Goal: Information Seeking & Learning: Learn about a topic

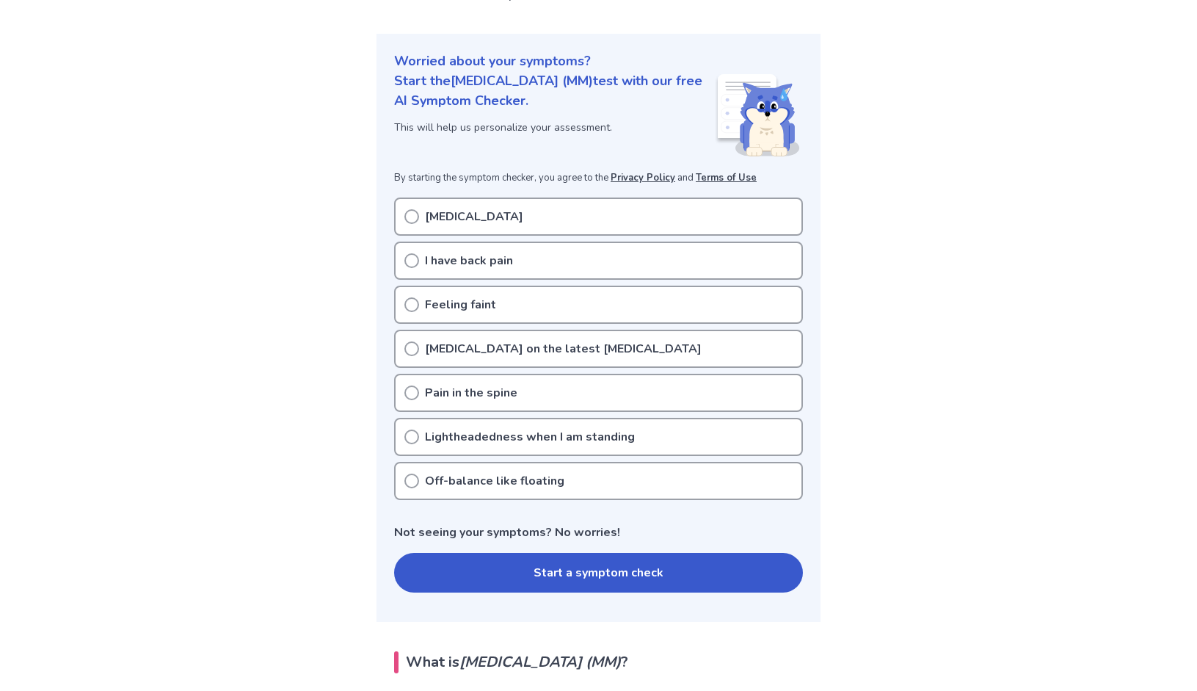
scroll to position [236, 0]
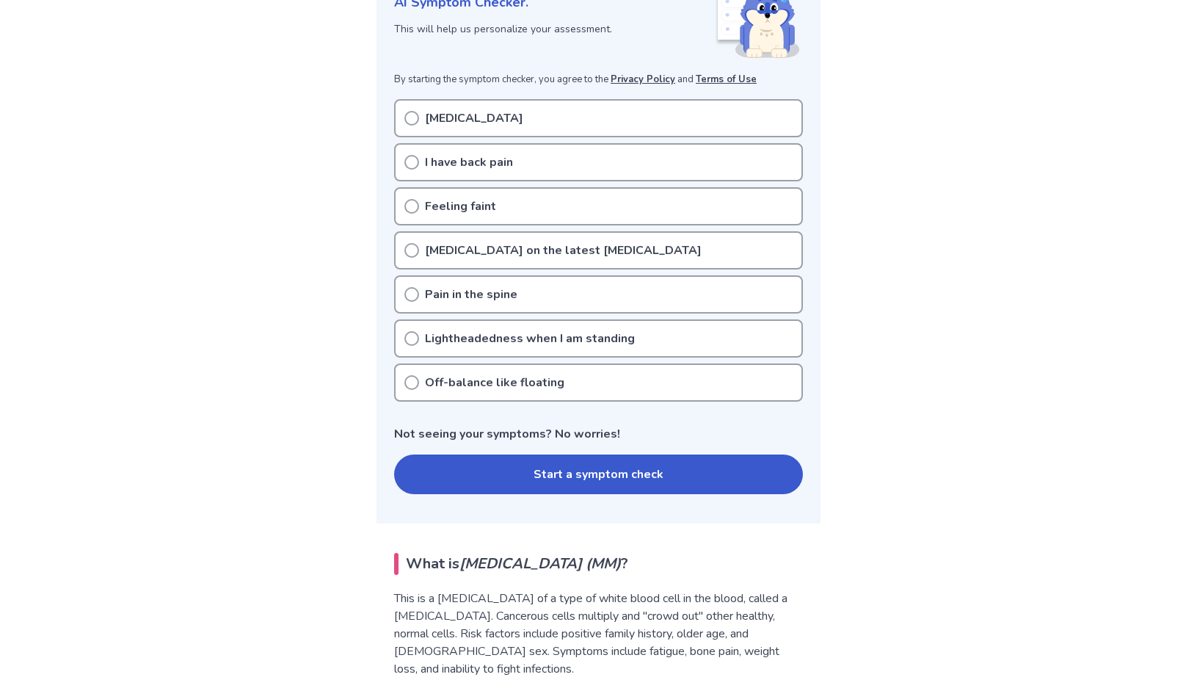
click at [407, 115] on icon at bounding box center [411, 118] width 15 height 15
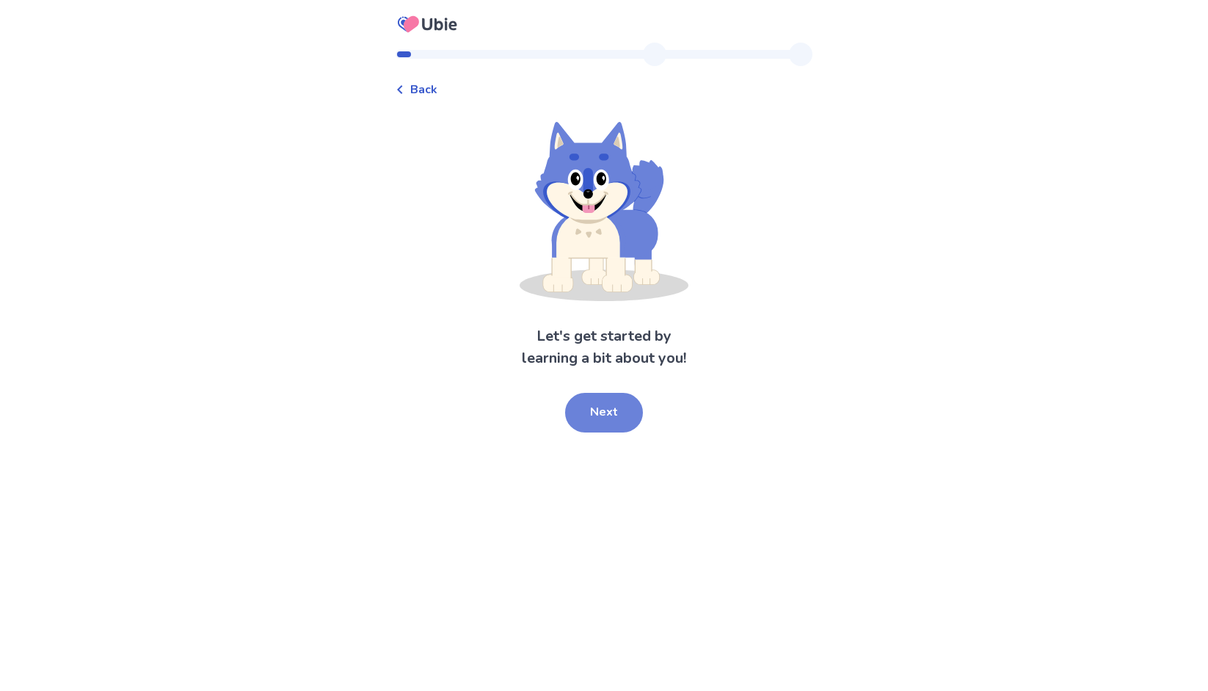
click at [610, 415] on button "Next" at bounding box center [604, 413] width 78 height 40
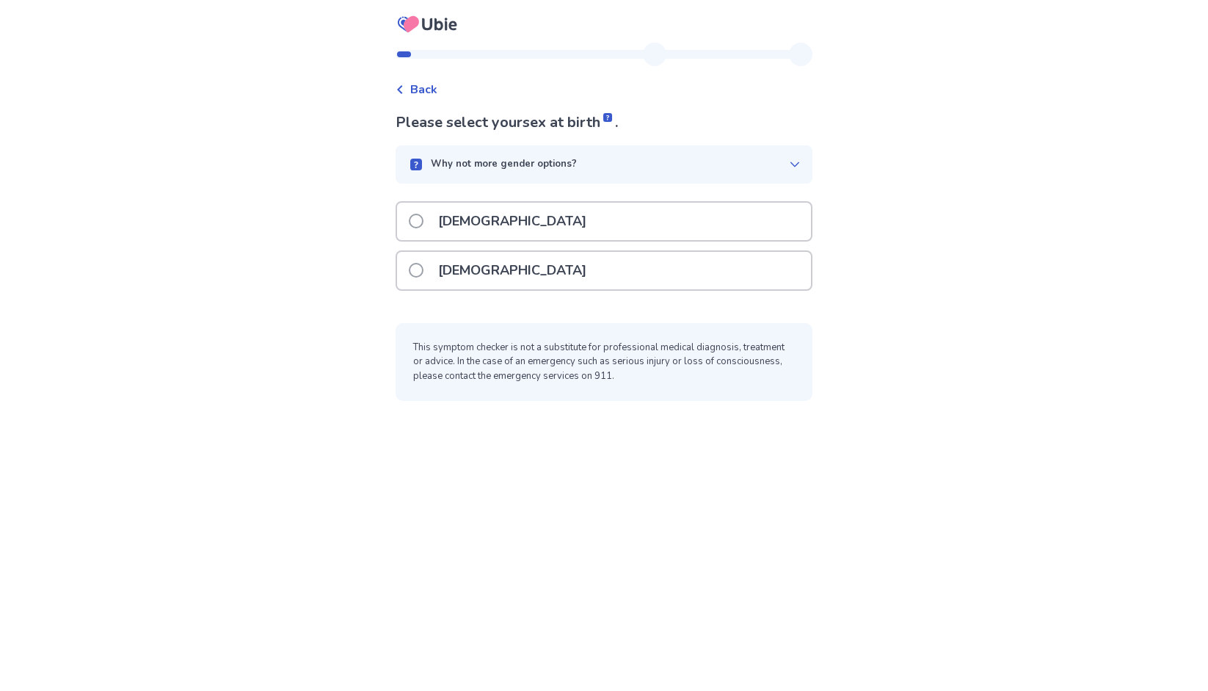
click at [423, 269] on span at bounding box center [416, 270] width 15 height 15
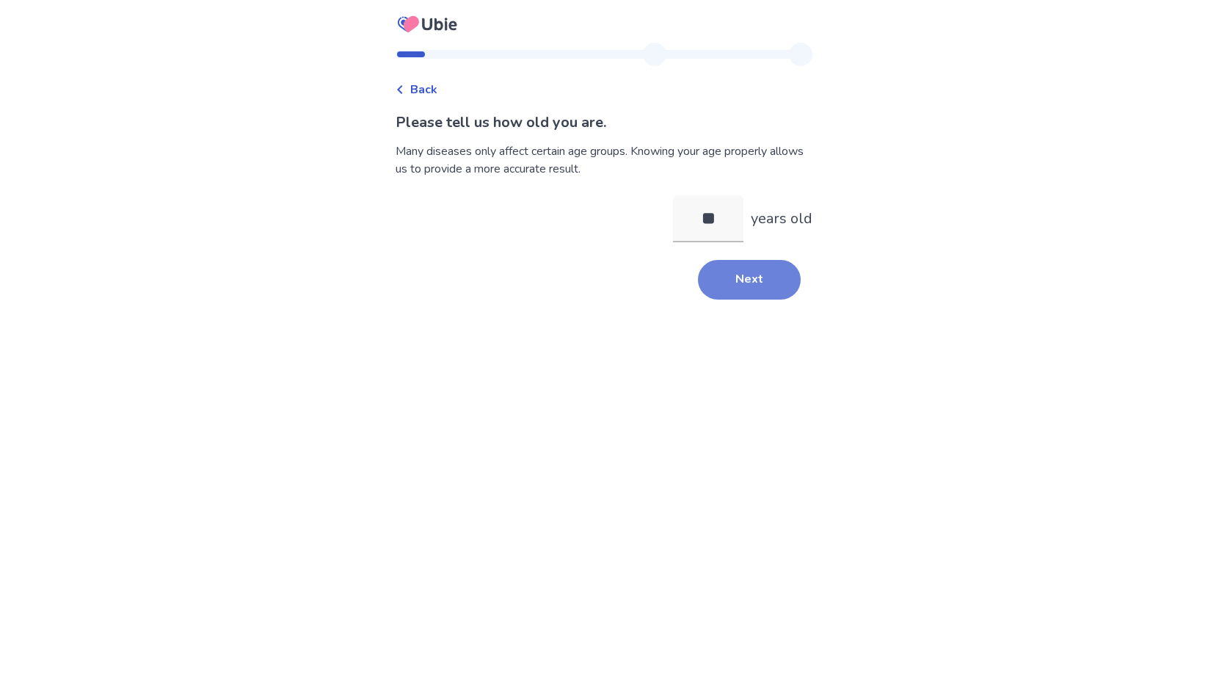
type input "**"
click at [744, 279] on button "Next" at bounding box center [749, 280] width 103 height 40
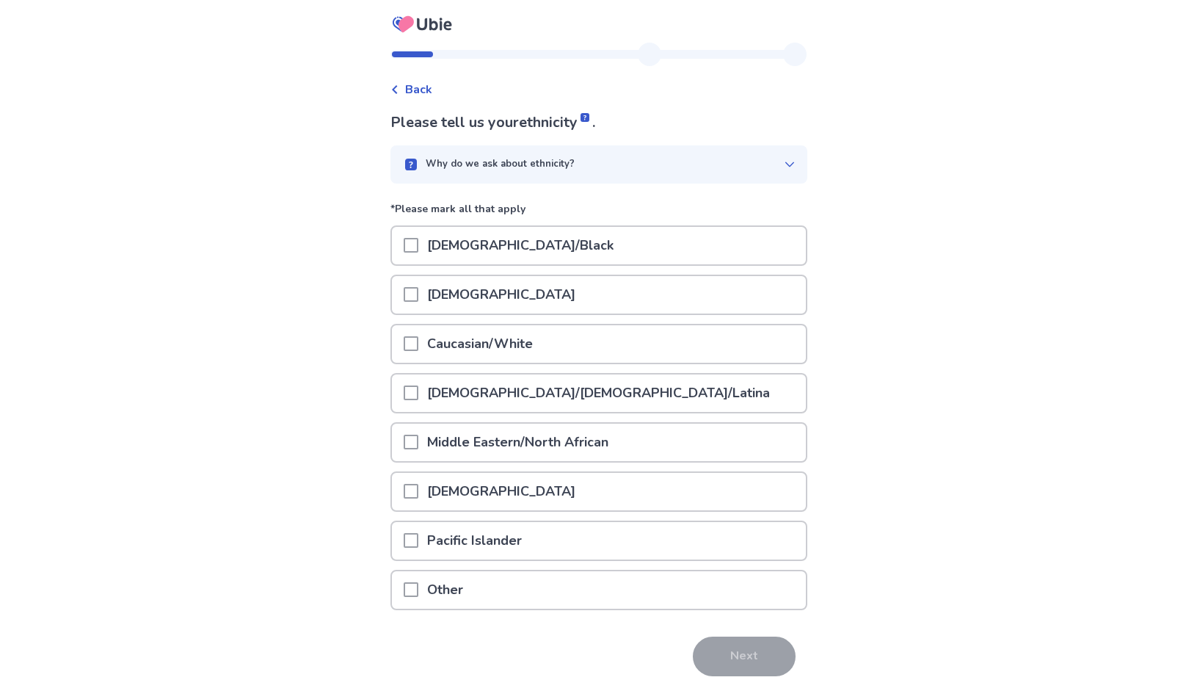
click at [413, 296] on span at bounding box center [411, 294] width 15 height 15
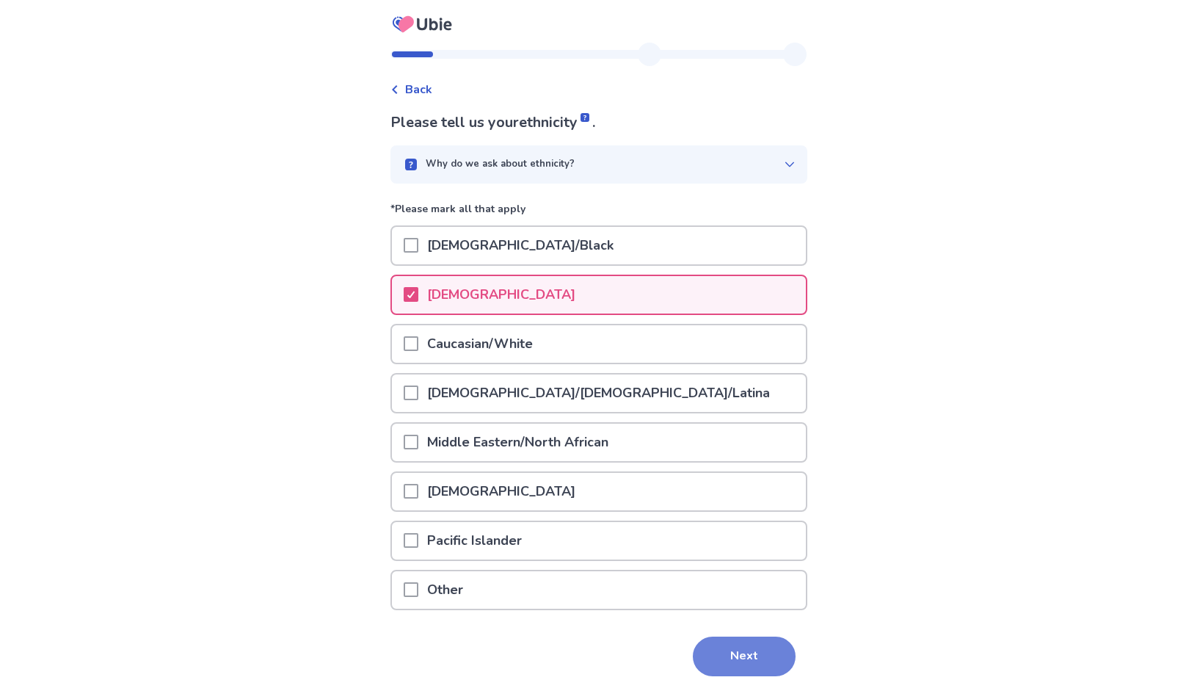
click at [751, 650] on button "Next" at bounding box center [744, 656] width 103 height 40
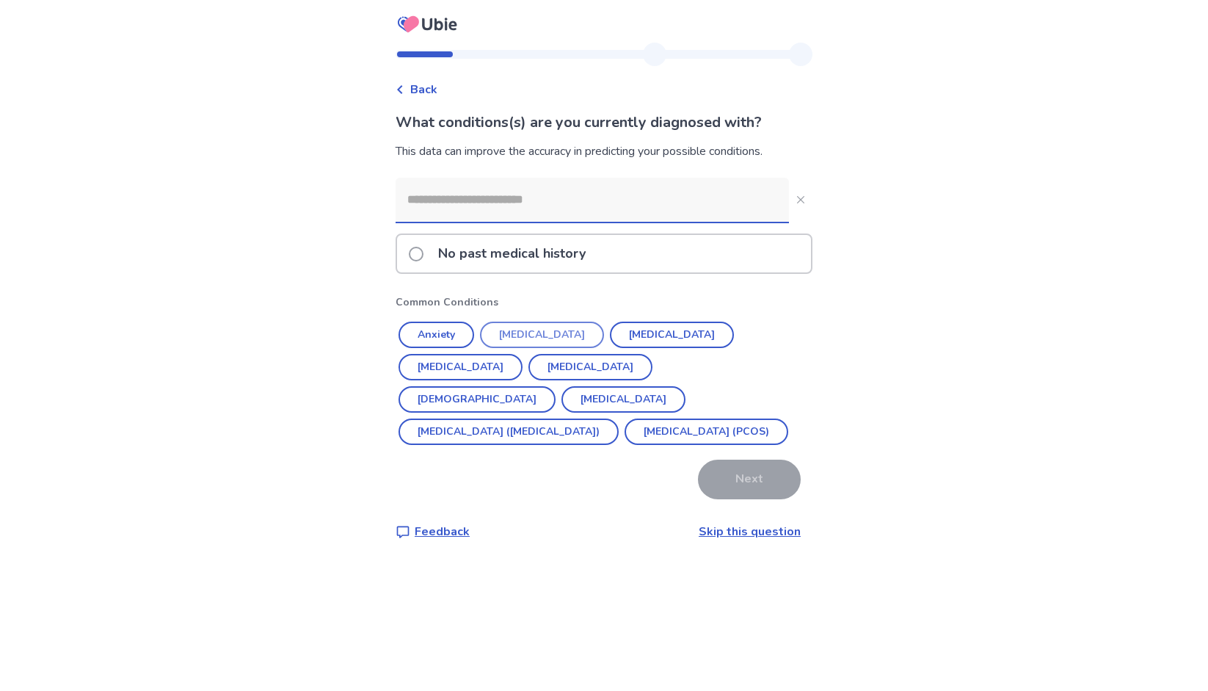
click at [550, 332] on button "[MEDICAL_DATA]" at bounding box center [542, 334] width 124 height 26
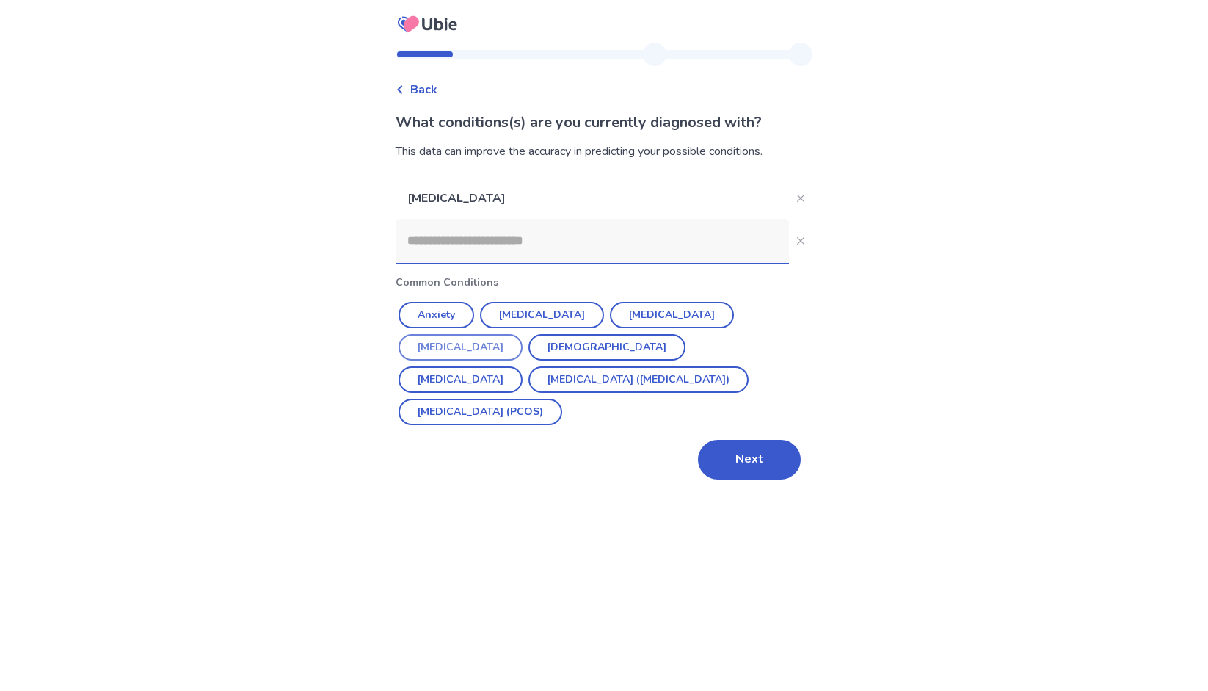
click at [522, 334] on button "[MEDICAL_DATA]" at bounding box center [460, 347] width 124 height 26
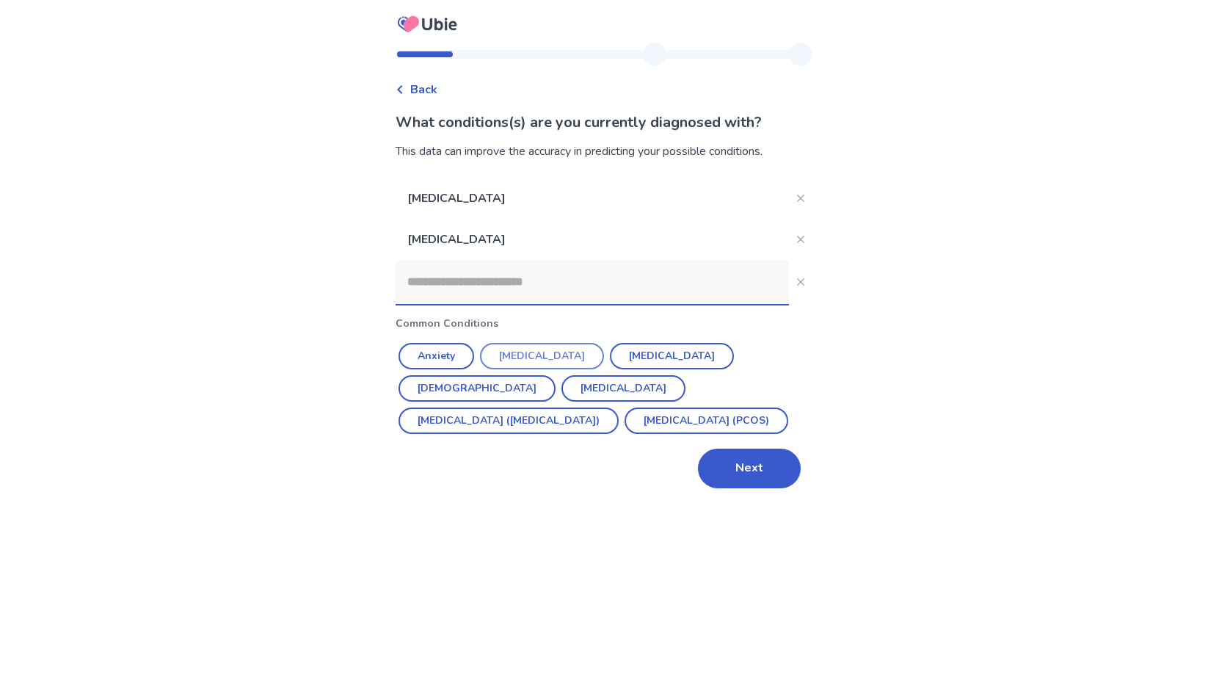
click at [532, 355] on button "[MEDICAL_DATA]" at bounding box center [542, 356] width 124 height 26
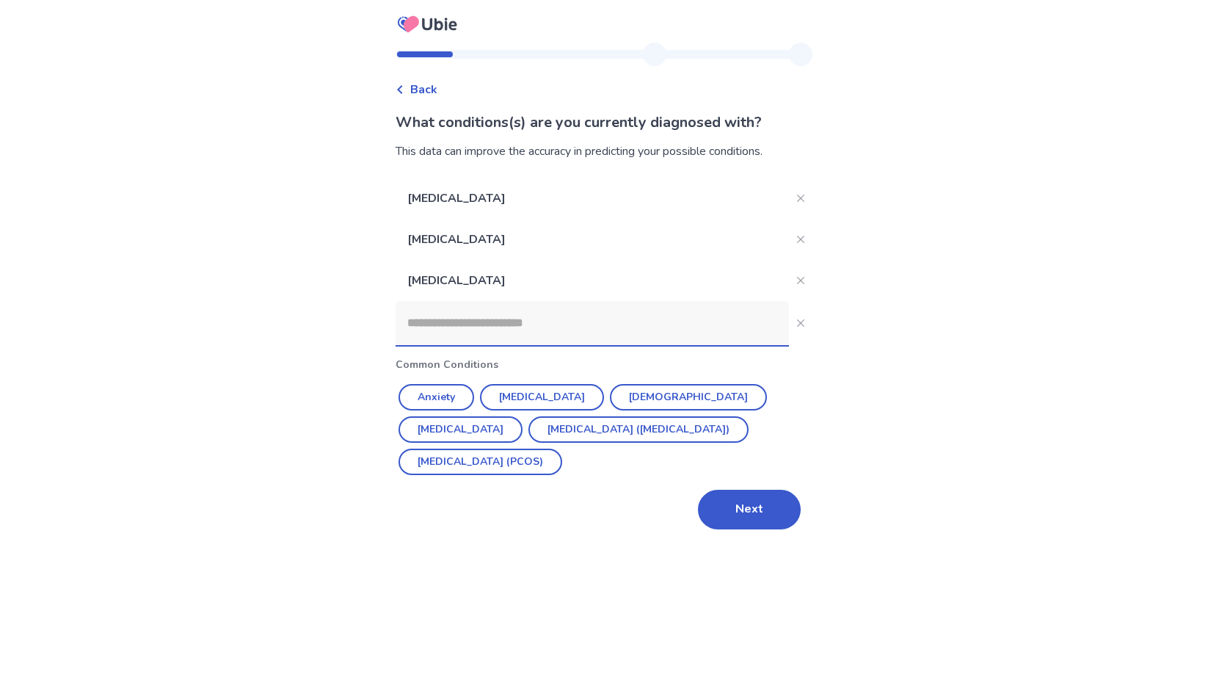
click at [461, 324] on input at bounding box center [592, 323] width 393 height 44
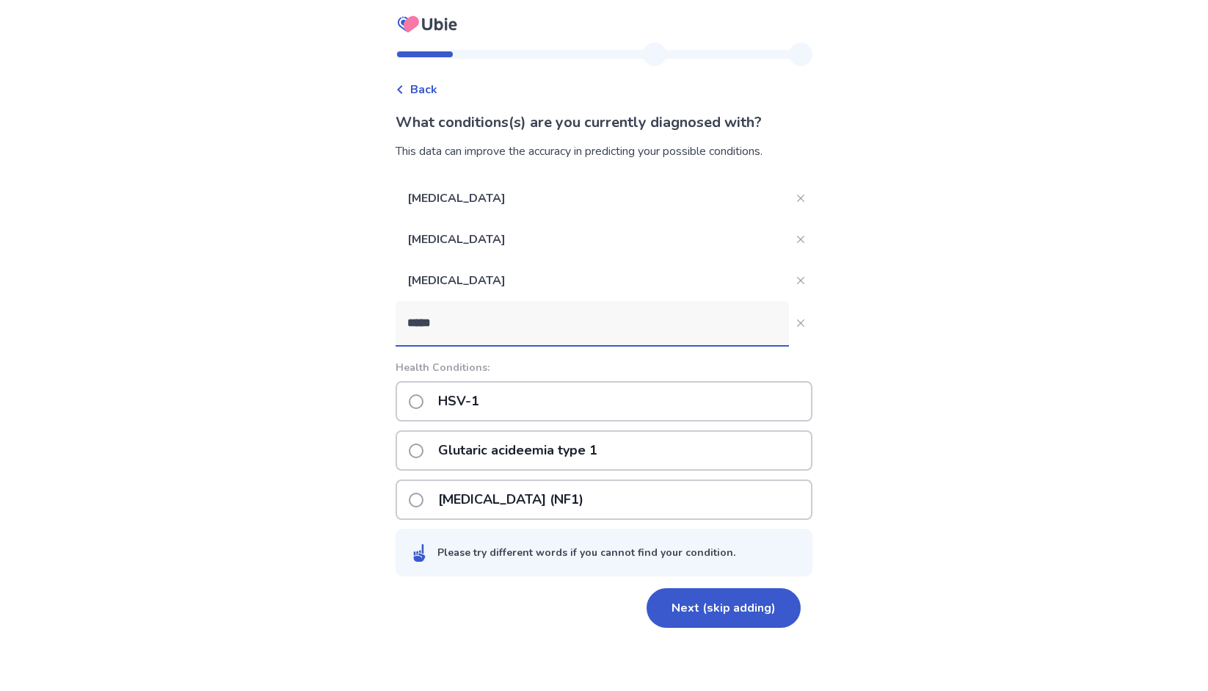
type input "*****"
click at [421, 405] on span at bounding box center [416, 401] width 15 height 15
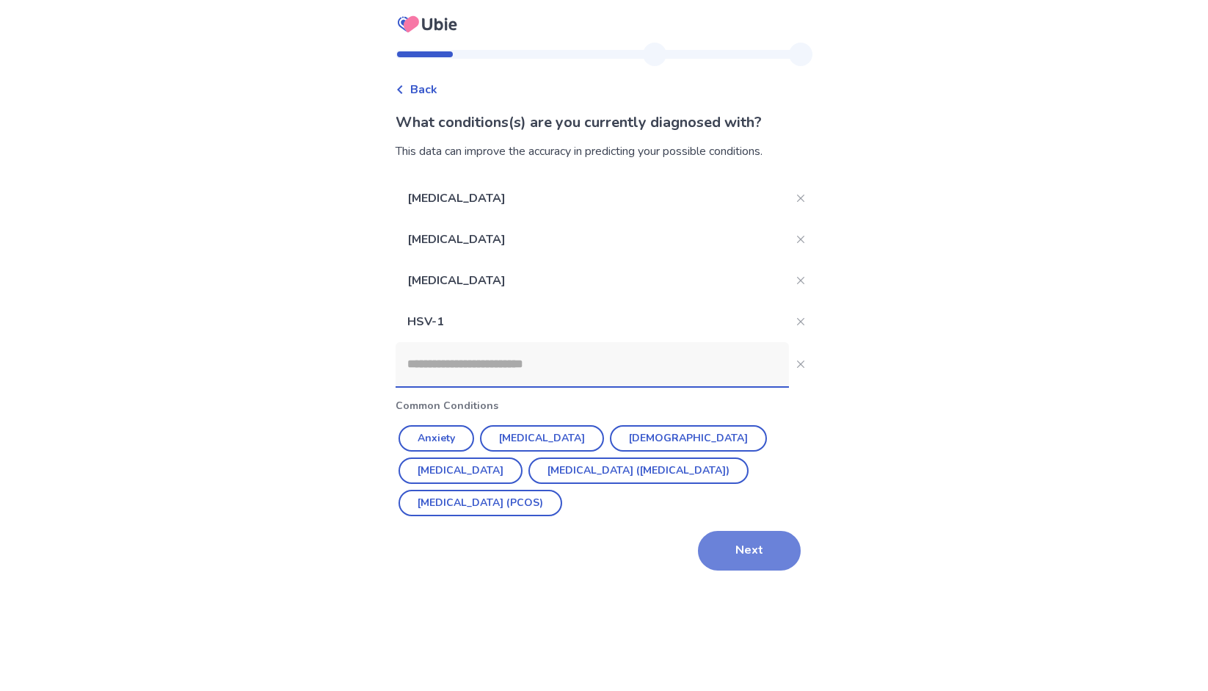
click at [753, 553] on button "Next" at bounding box center [749, 551] width 103 height 40
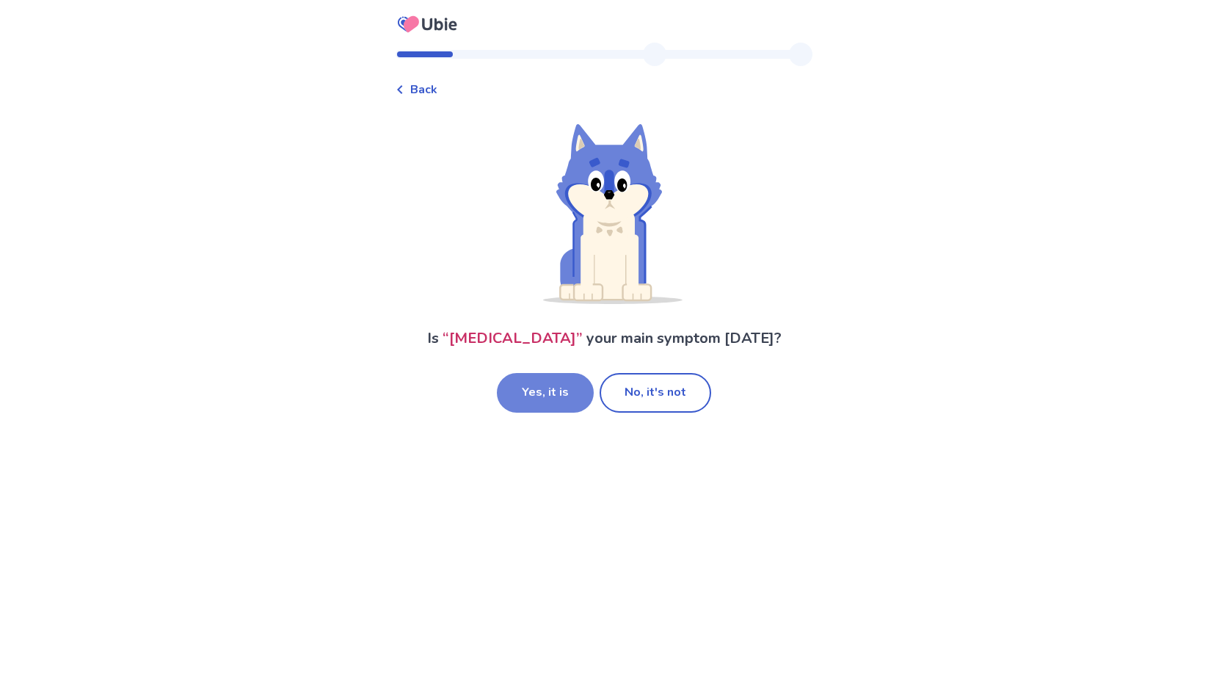
click at [547, 400] on button "Yes, it is" at bounding box center [545, 393] width 97 height 40
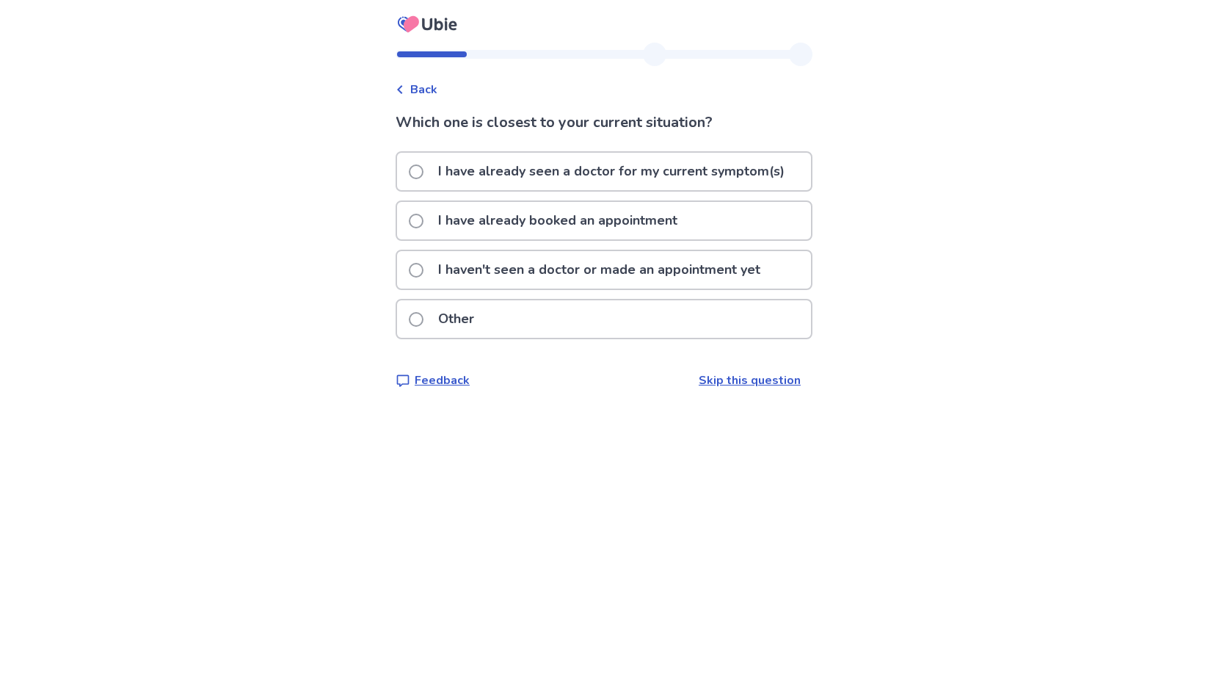
click at [423, 221] on span at bounding box center [416, 221] width 15 height 15
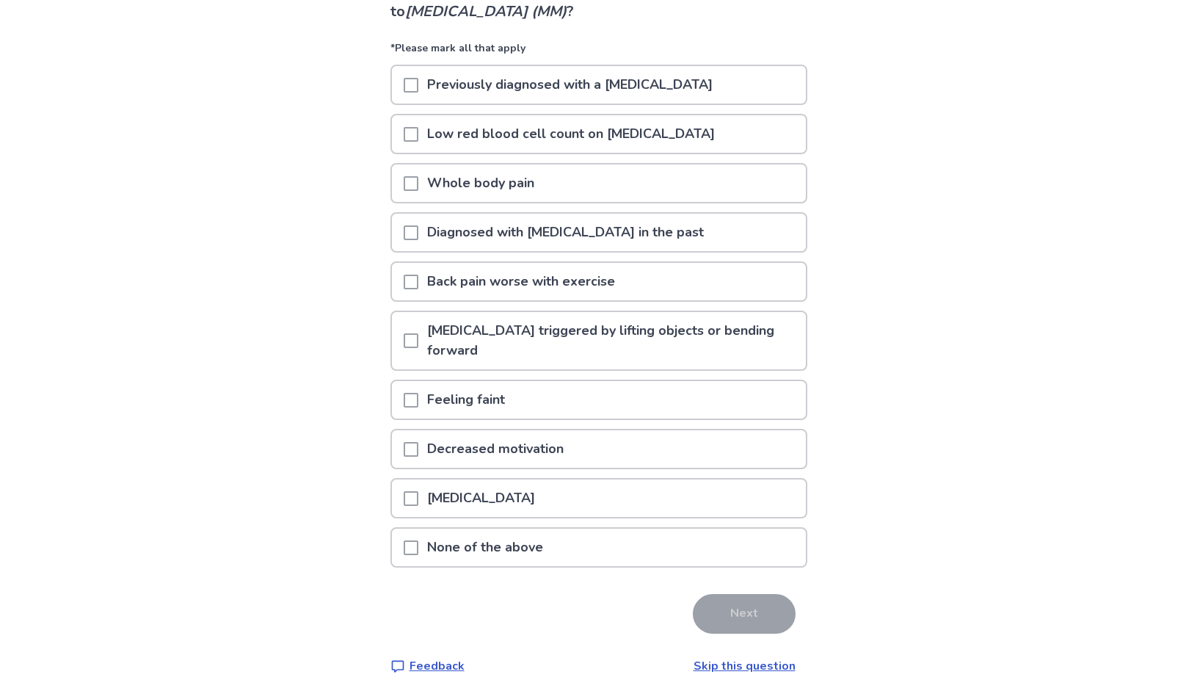
scroll to position [140, 0]
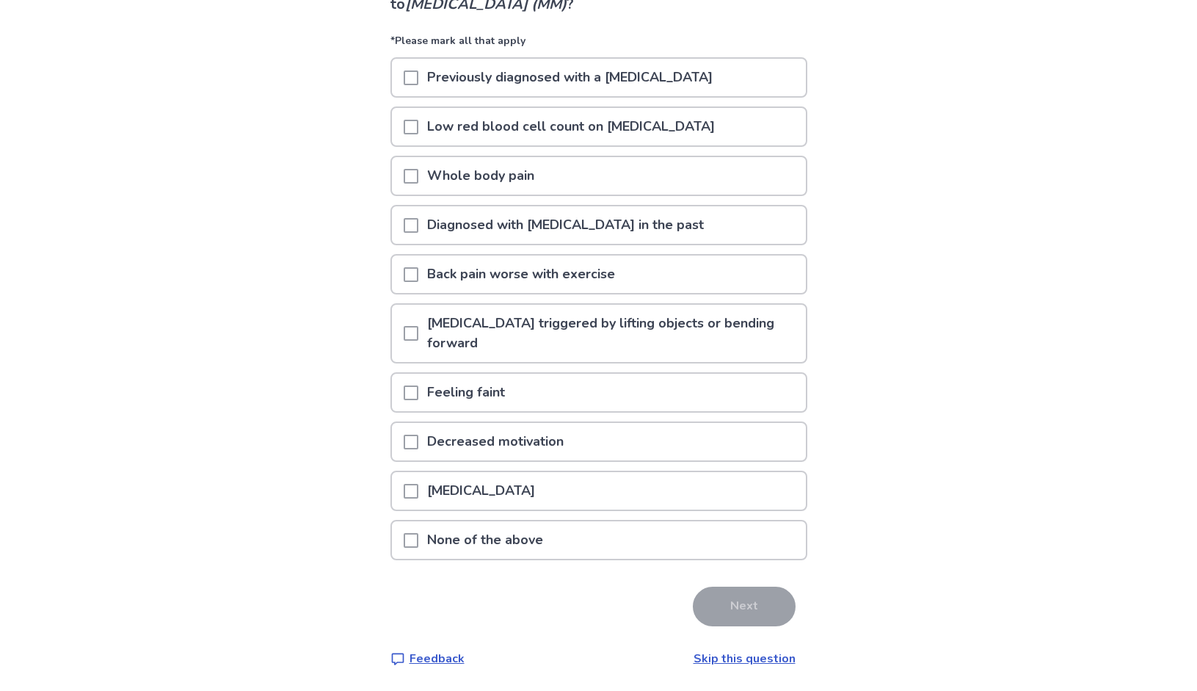
click at [418, 333] on span at bounding box center [411, 333] width 15 height 15
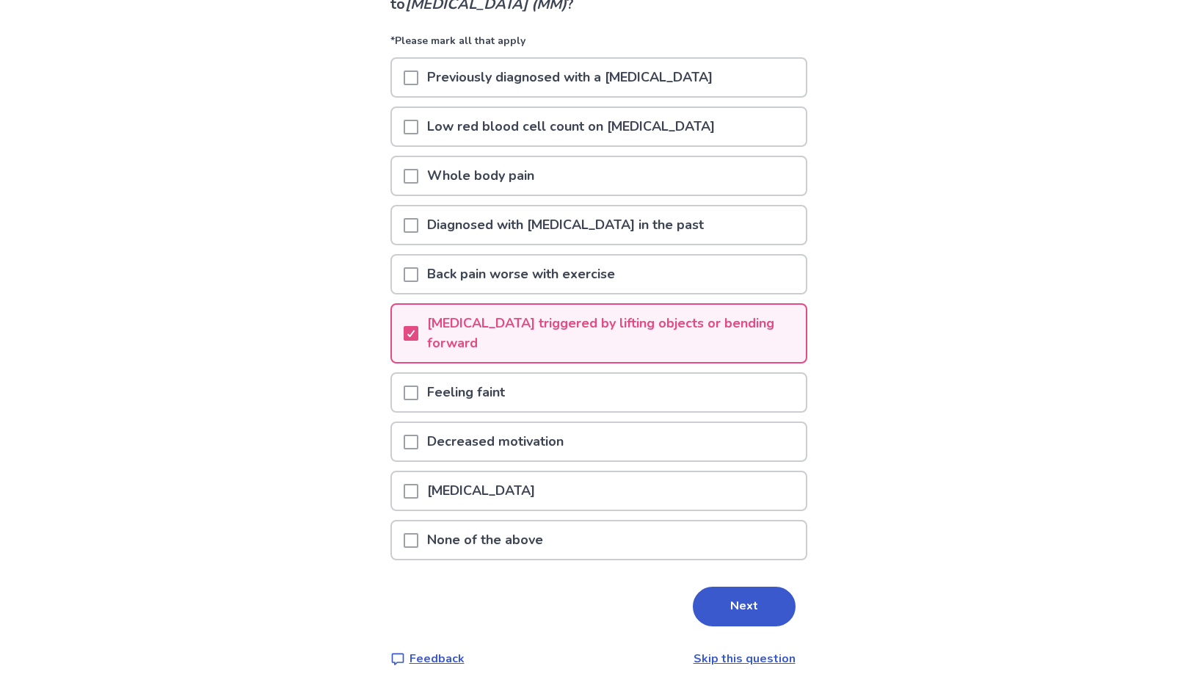
click at [418, 440] on span at bounding box center [411, 441] width 15 height 15
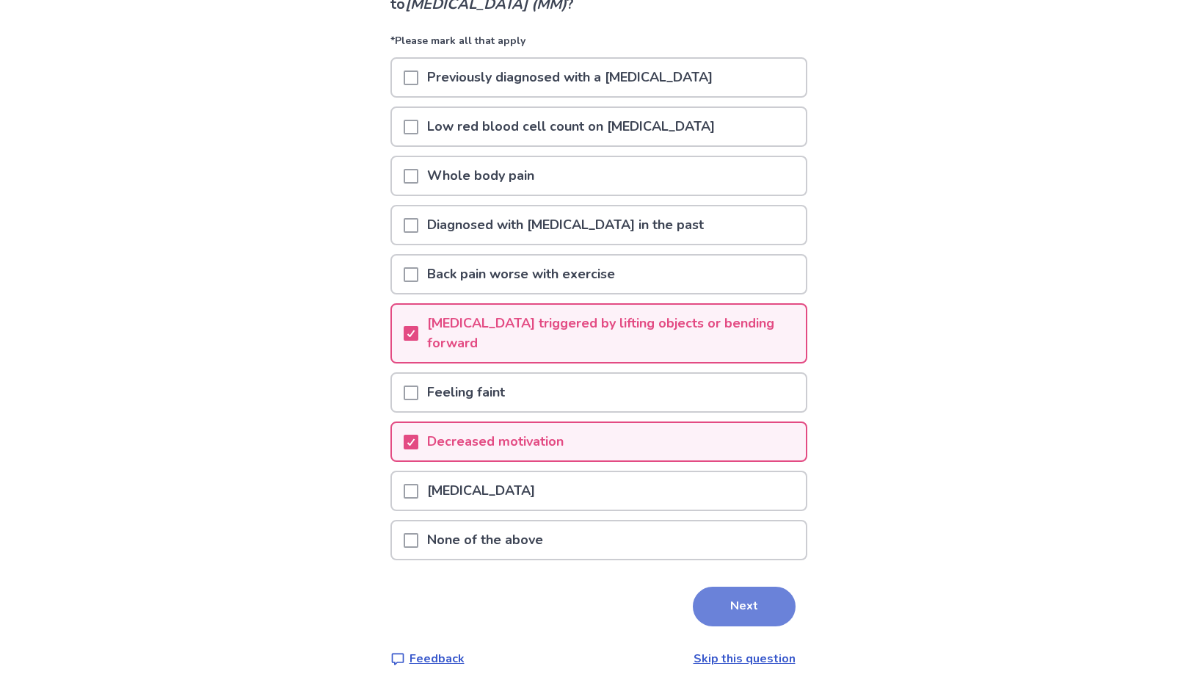
click at [760, 607] on button "Next" at bounding box center [744, 606] width 103 height 40
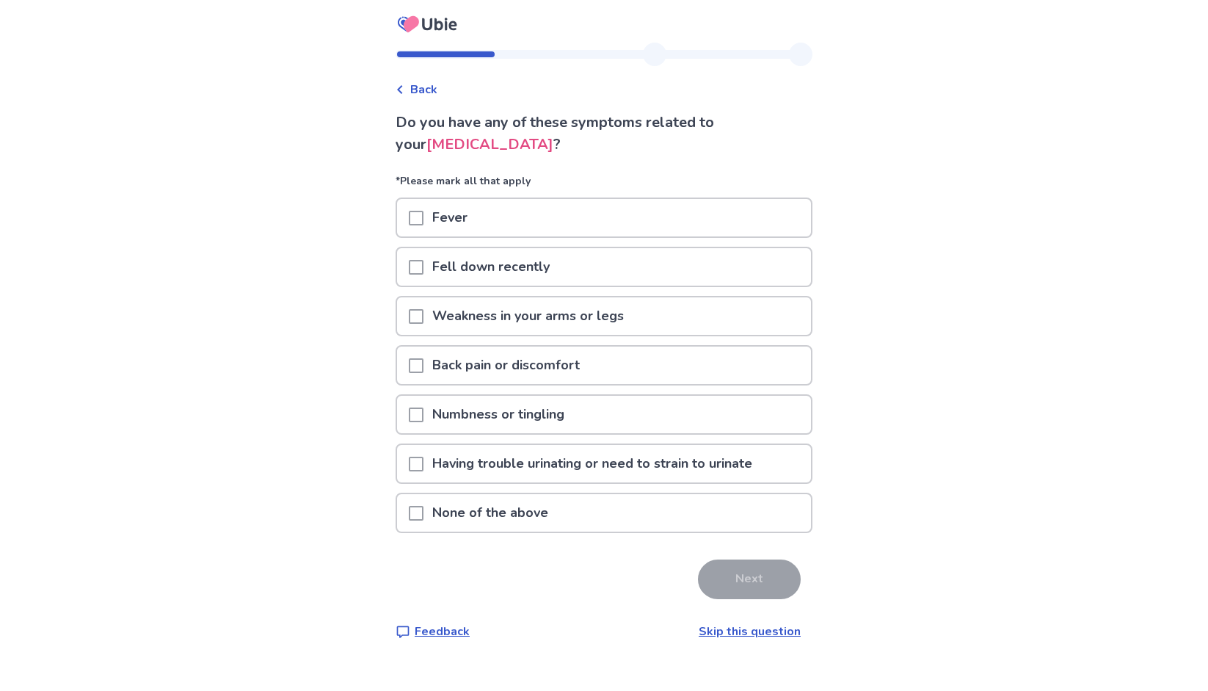
click at [423, 365] on span at bounding box center [416, 365] width 15 height 15
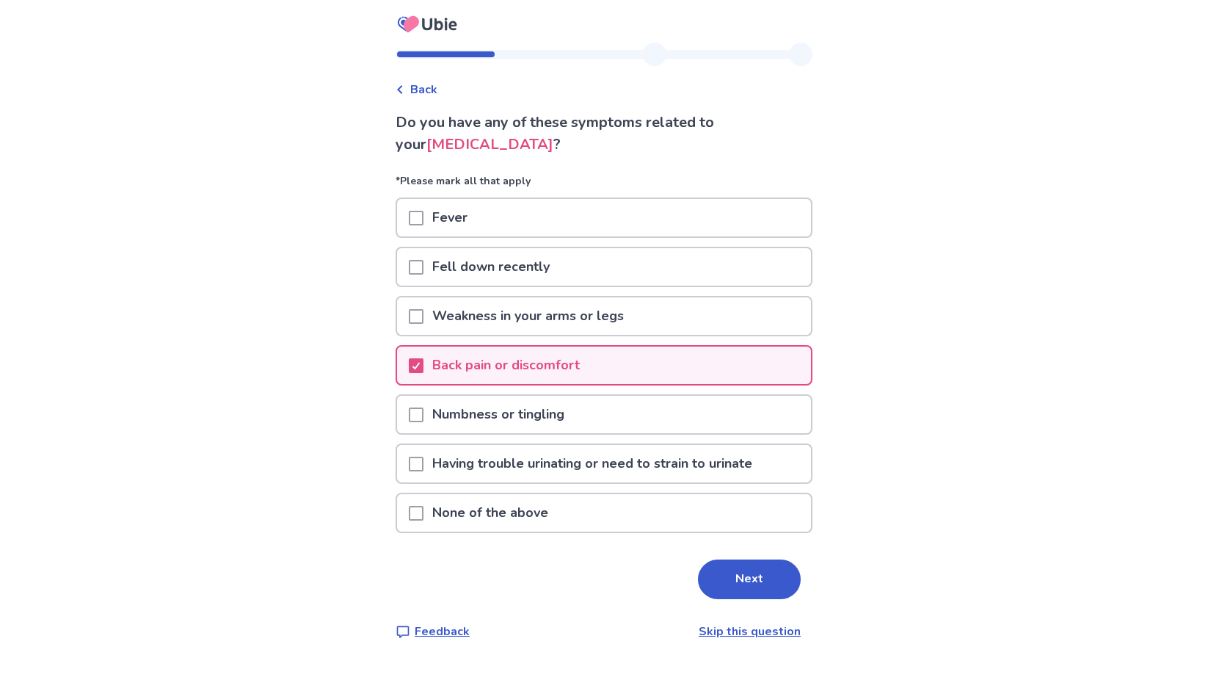
click at [423, 411] on span at bounding box center [416, 414] width 15 height 15
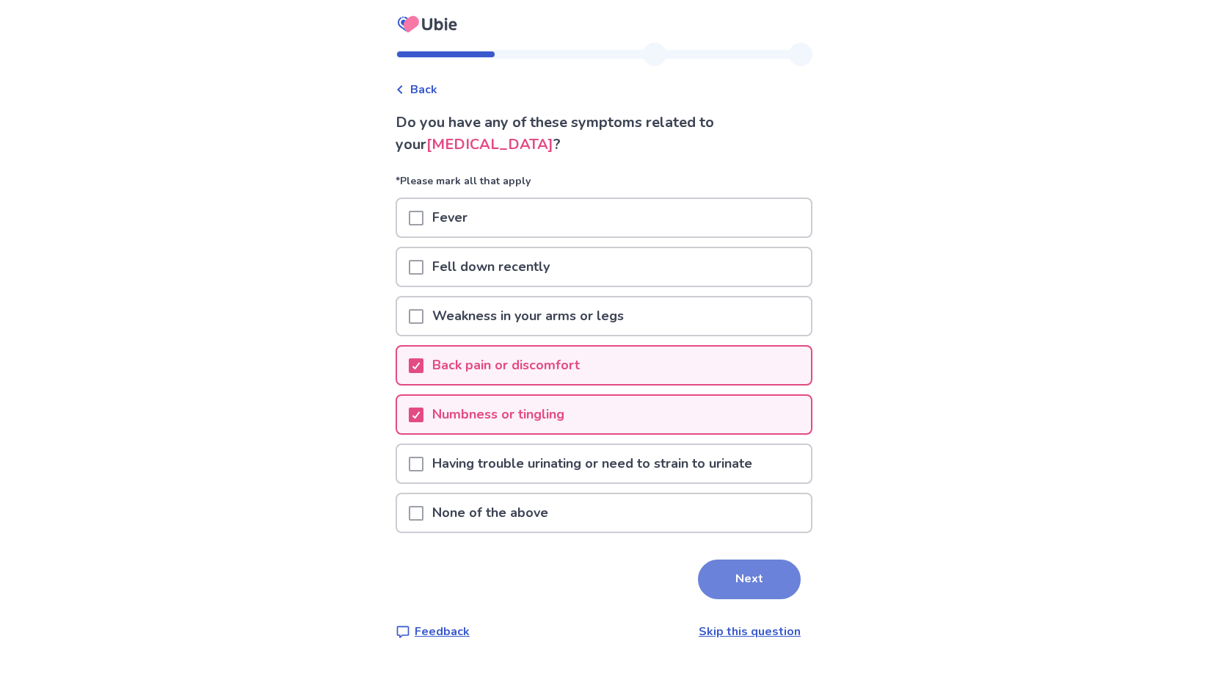
click at [755, 571] on button "Next" at bounding box center [749, 579] width 103 height 40
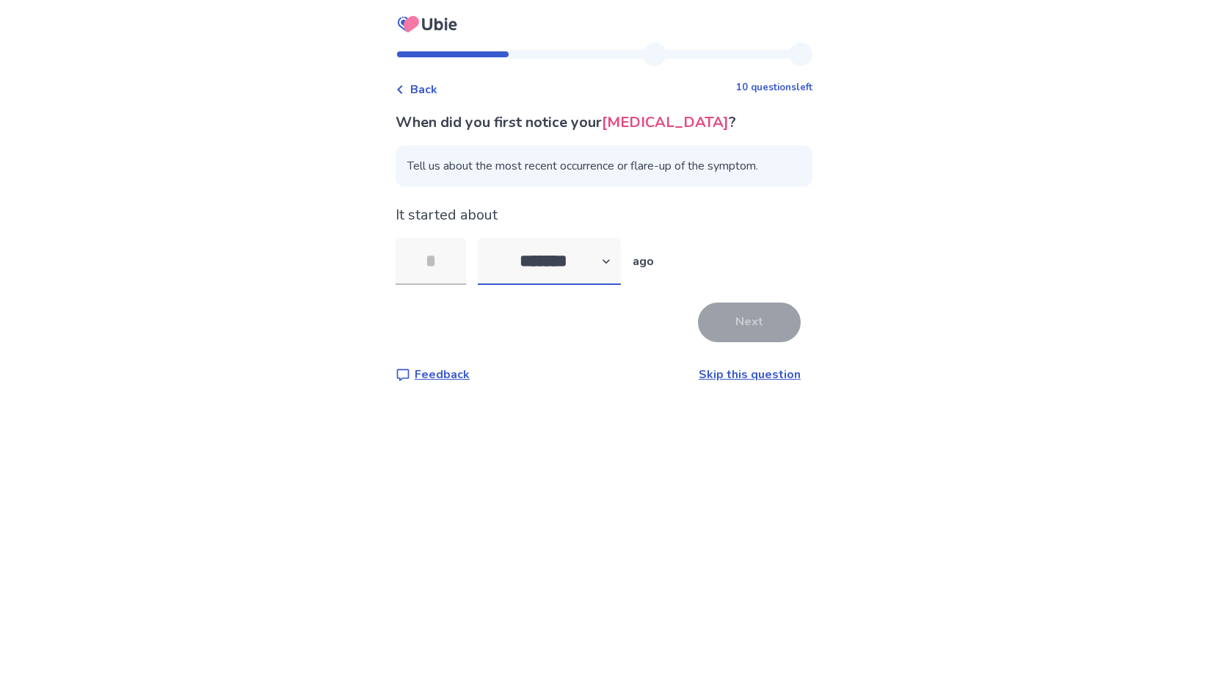
click at [618, 260] on select "******* ****** ******* ******** *******" at bounding box center [549, 261] width 143 height 47
select select "*"
click at [487, 238] on select "******* ****** ******* ******** *******" at bounding box center [549, 261] width 143 height 47
drag, startPoint x: 443, startPoint y: 264, endPoint x: 422, endPoint y: 266, distance: 20.6
click at [422, 266] on input "tel" at bounding box center [431, 261] width 70 height 47
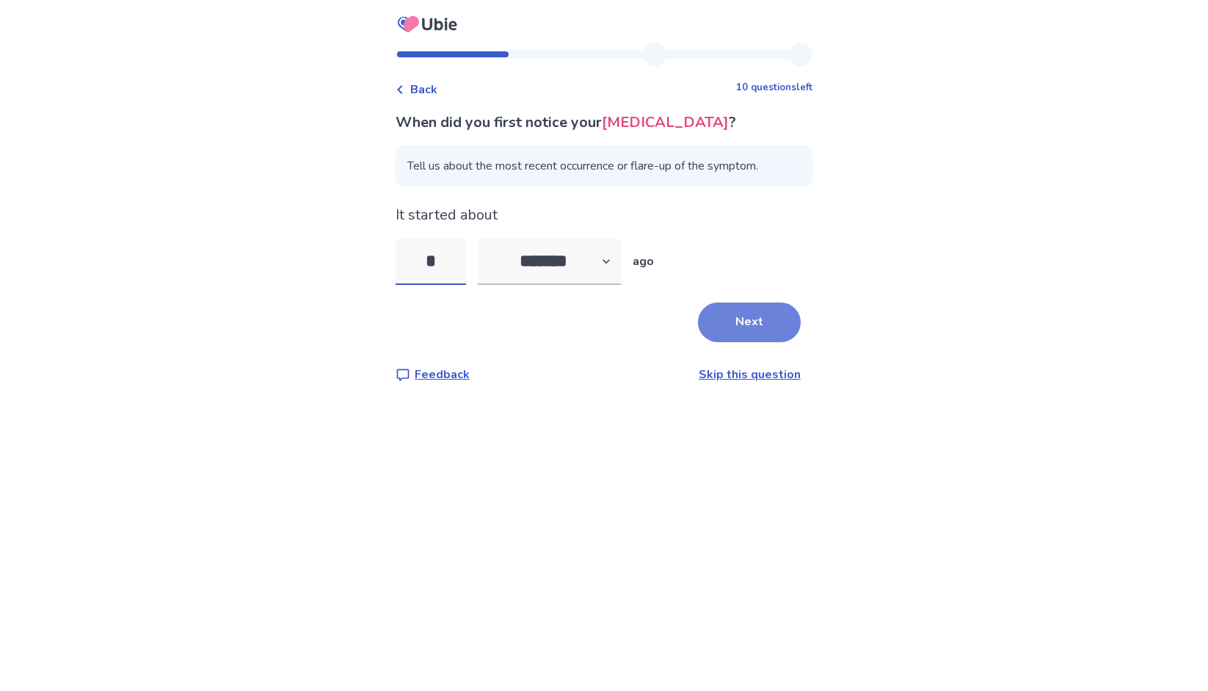
type input "*"
click at [734, 319] on button "Next" at bounding box center [749, 322] width 103 height 40
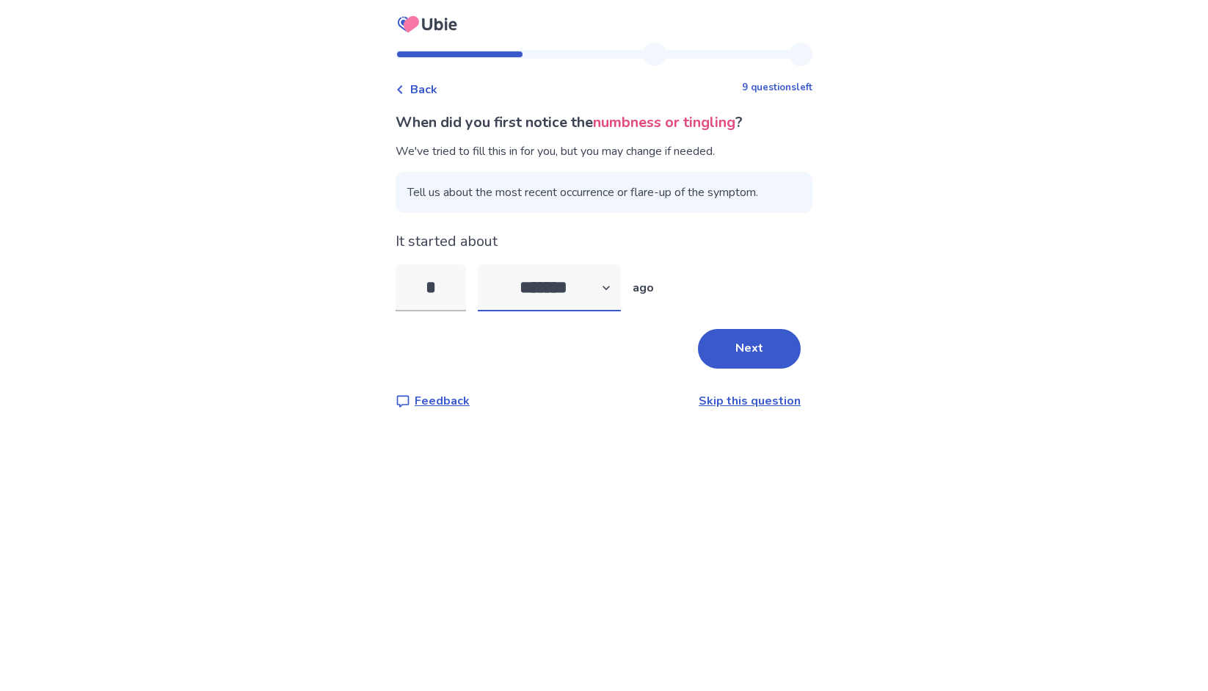
click at [617, 284] on select "******* ****** ******* ******** *******" at bounding box center [549, 287] width 143 height 47
select select "*"
click at [487, 264] on select "******* ****** ******* ******** *******" at bounding box center [549, 287] width 143 height 47
drag, startPoint x: 451, startPoint y: 291, endPoint x: 395, endPoint y: 298, distance: 57.0
click at [395, 298] on div "Back 9 questions left When did you first notice the numbness or tingling ? We'v…" at bounding box center [604, 238] width 440 height 390
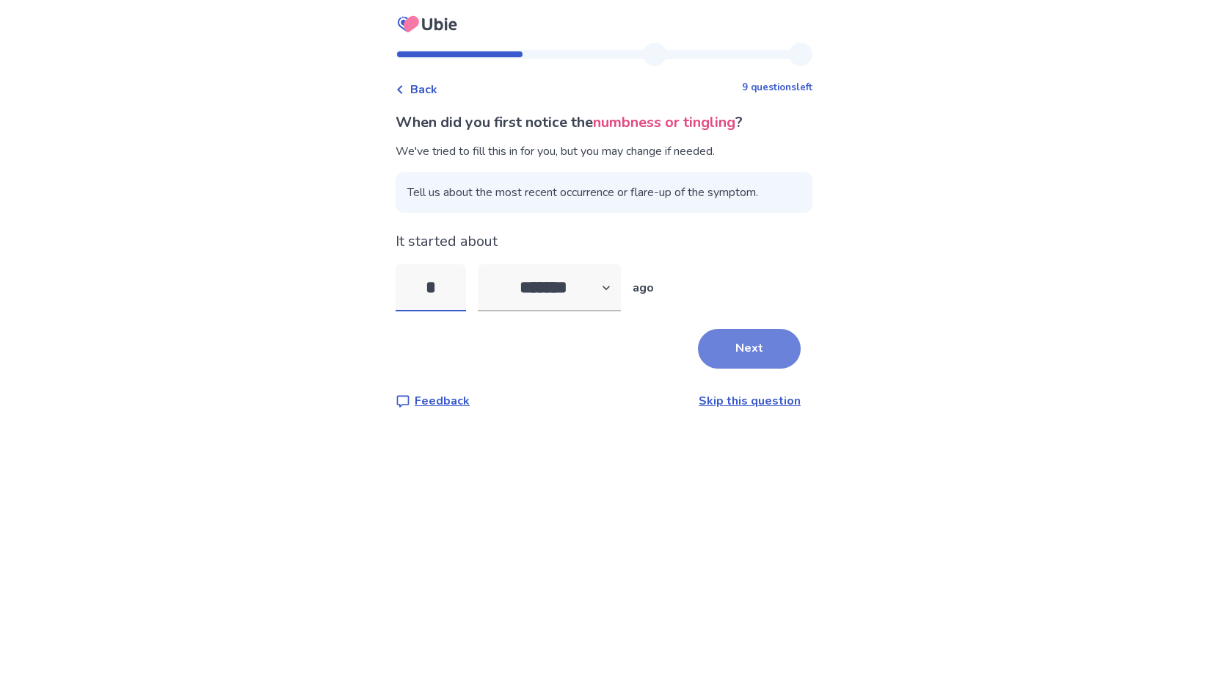
type input "*"
click at [759, 341] on button "Next" at bounding box center [749, 349] width 103 height 40
click at [612, 283] on select "******* ****** ******* ******** *******" at bounding box center [549, 287] width 143 height 47
select select "*"
click at [487, 264] on select "******* ****** ******* ******** *******" at bounding box center [549, 287] width 143 height 47
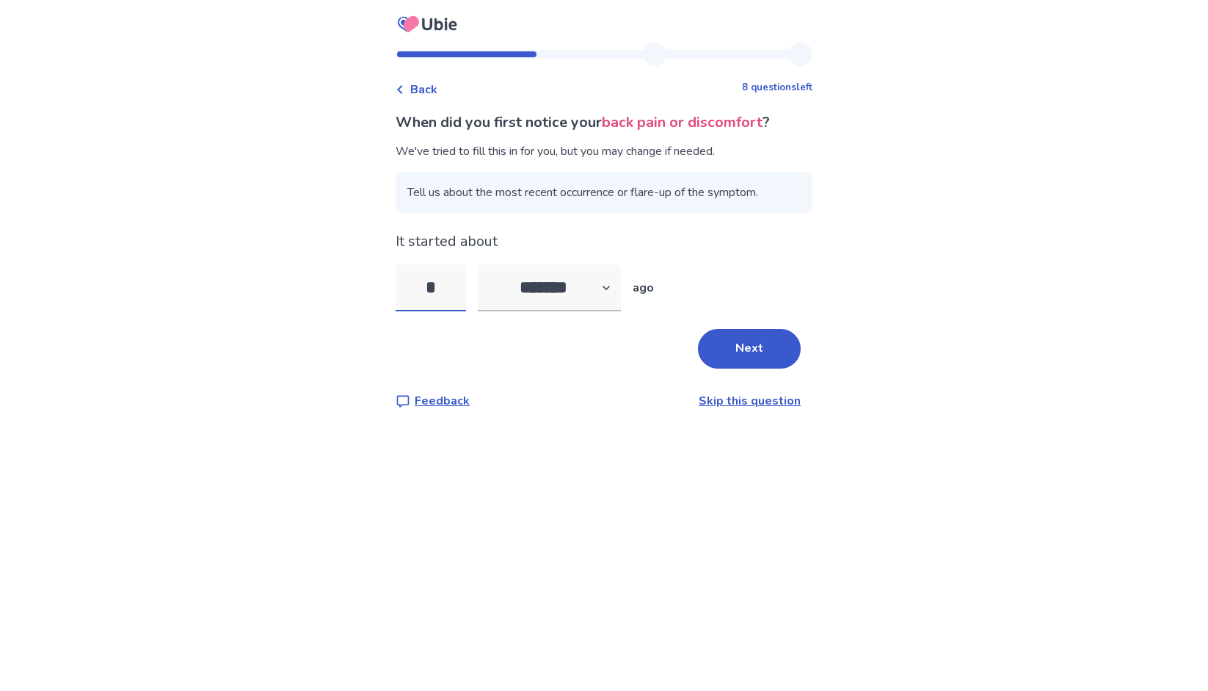
drag, startPoint x: 443, startPoint y: 295, endPoint x: 422, endPoint y: 295, distance: 21.3
click at [422, 295] on input "*" at bounding box center [431, 287] width 70 height 47
type input "*"
click at [756, 353] on button "Next" at bounding box center [749, 349] width 103 height 40
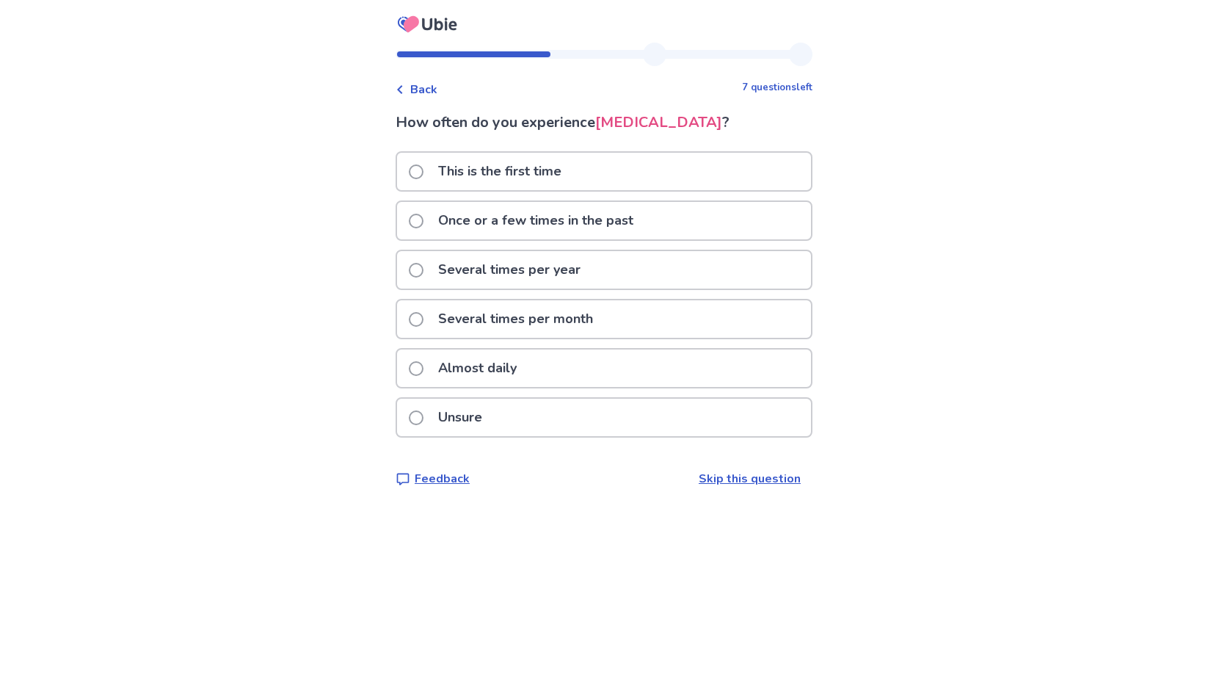
click at [423, 368] on span at bounding box center [416, 368] width 15 height 15
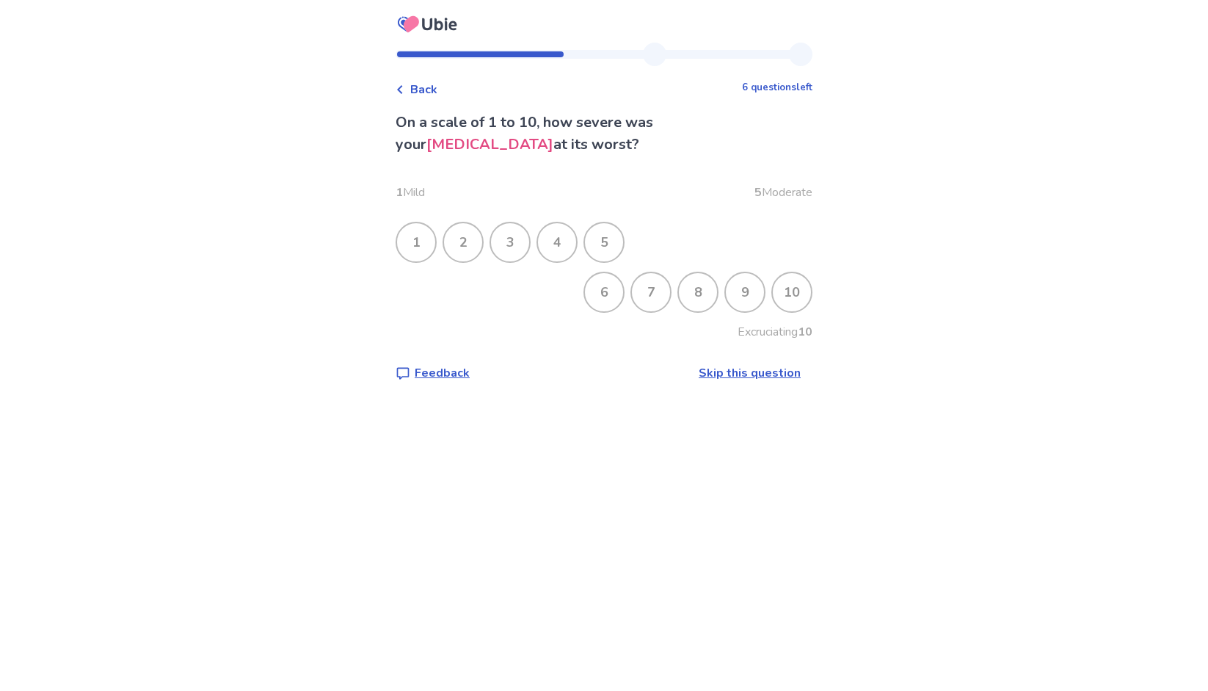
click at [686, 295] on div "8" at bounding box center [698, 292] width 38 height 38
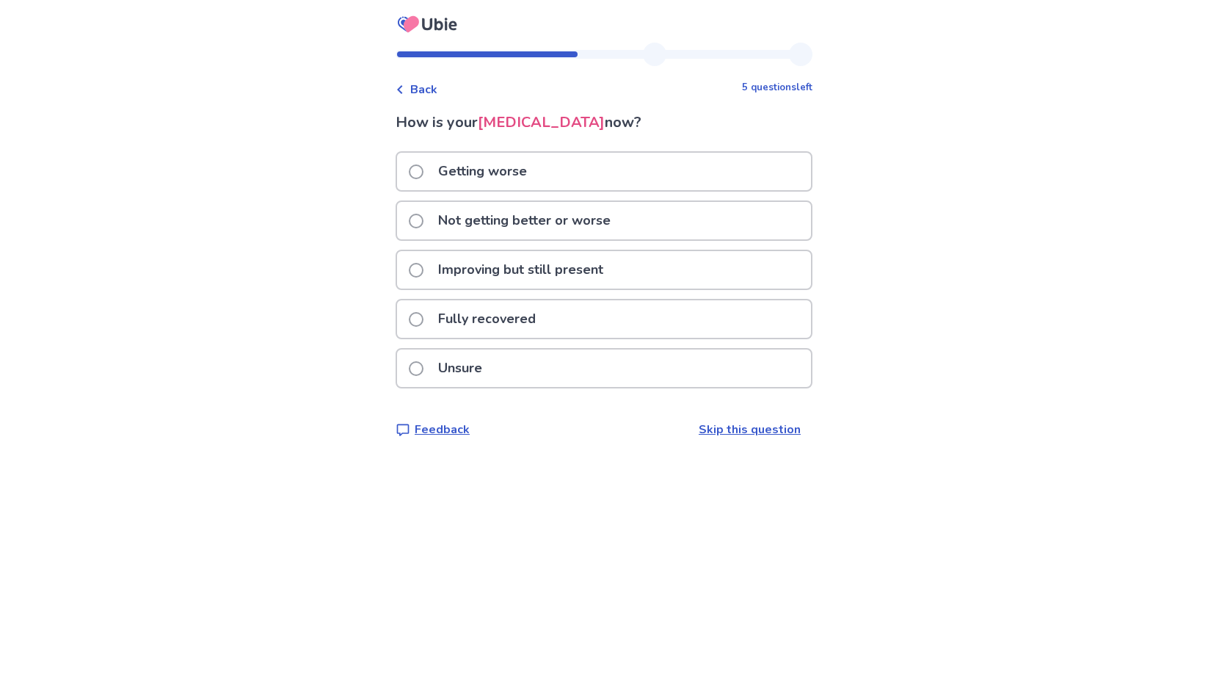
click at [422, 171] on span at bounding box center [416, 171] width 15 height 15
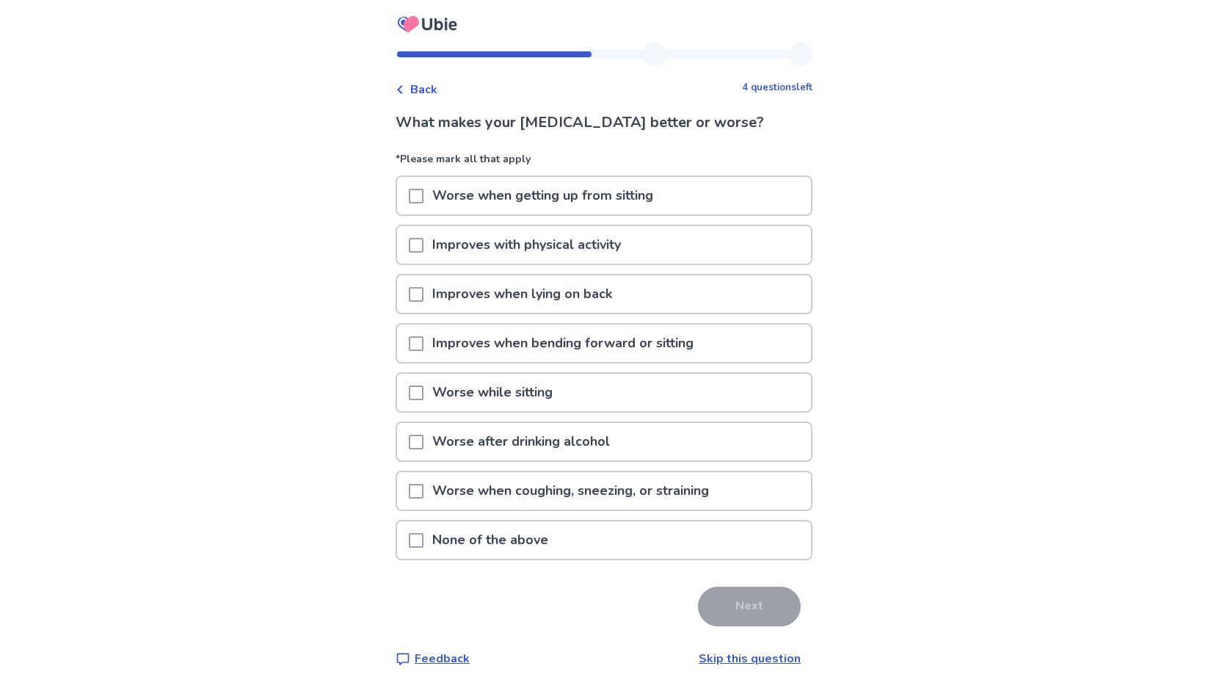
click at [423, 193] on span at bounding box center [416, 196] width 15 height 15
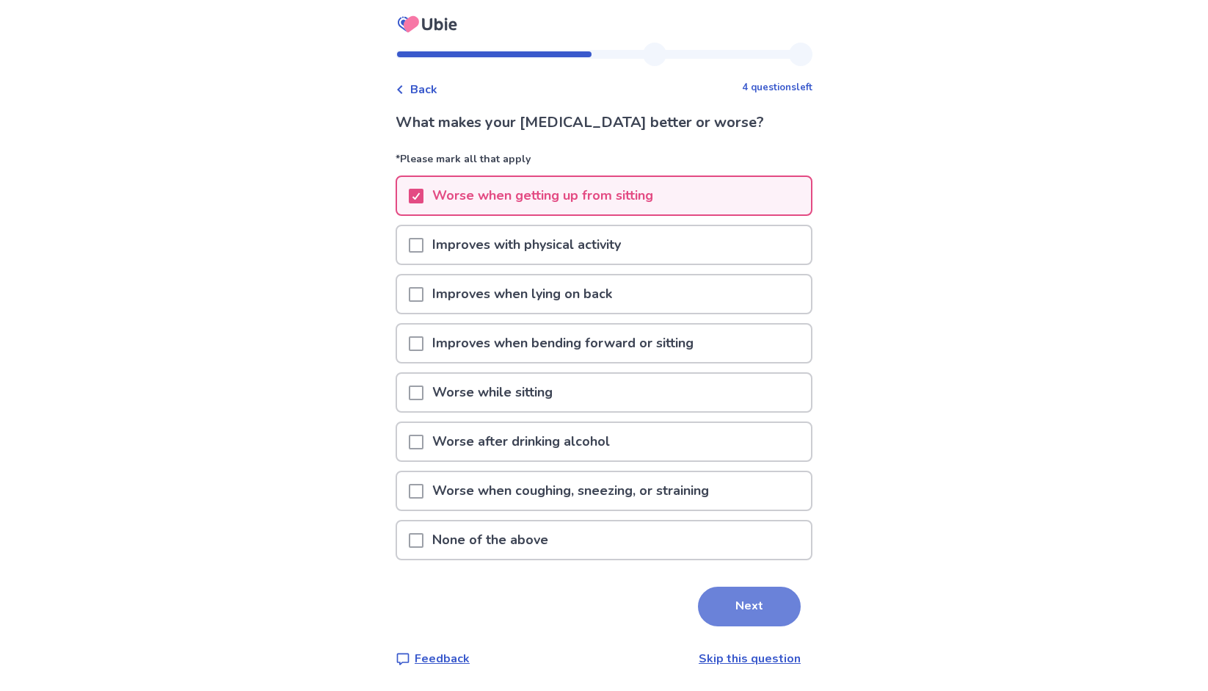
click at [746, 605] on button "Next" at bounding box center [749, 606] width 103 height 40
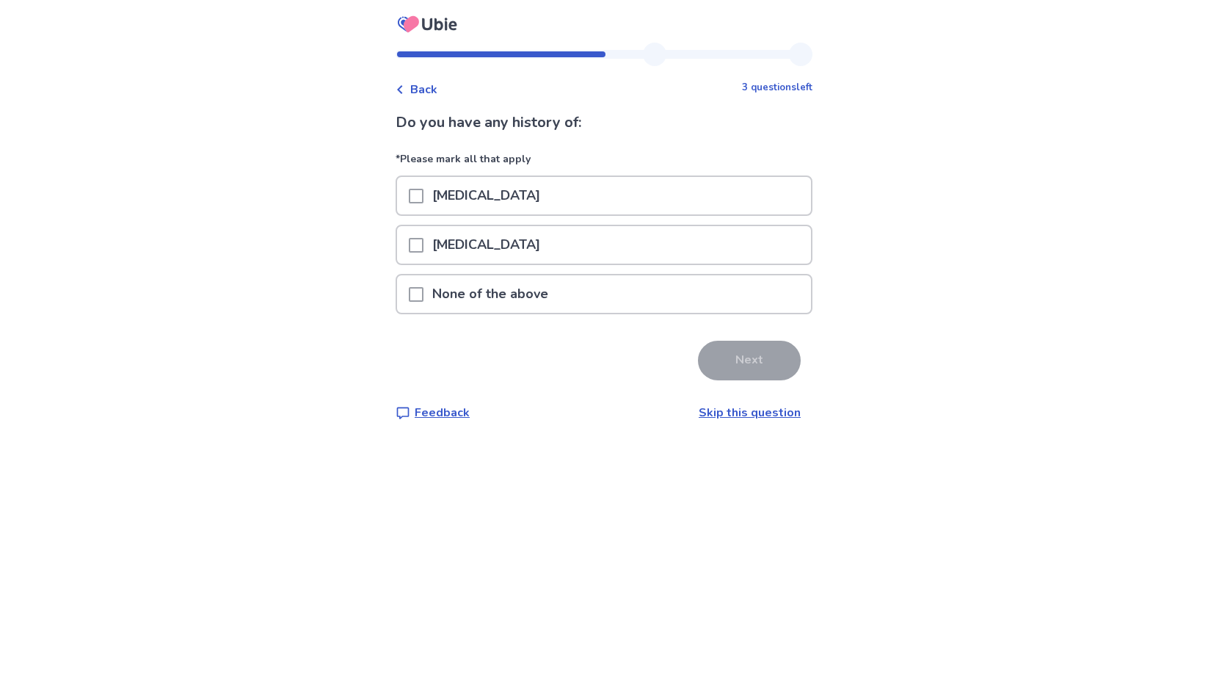
click at [423, 293] on span at bounding box center [416, 294] width 15 height 15
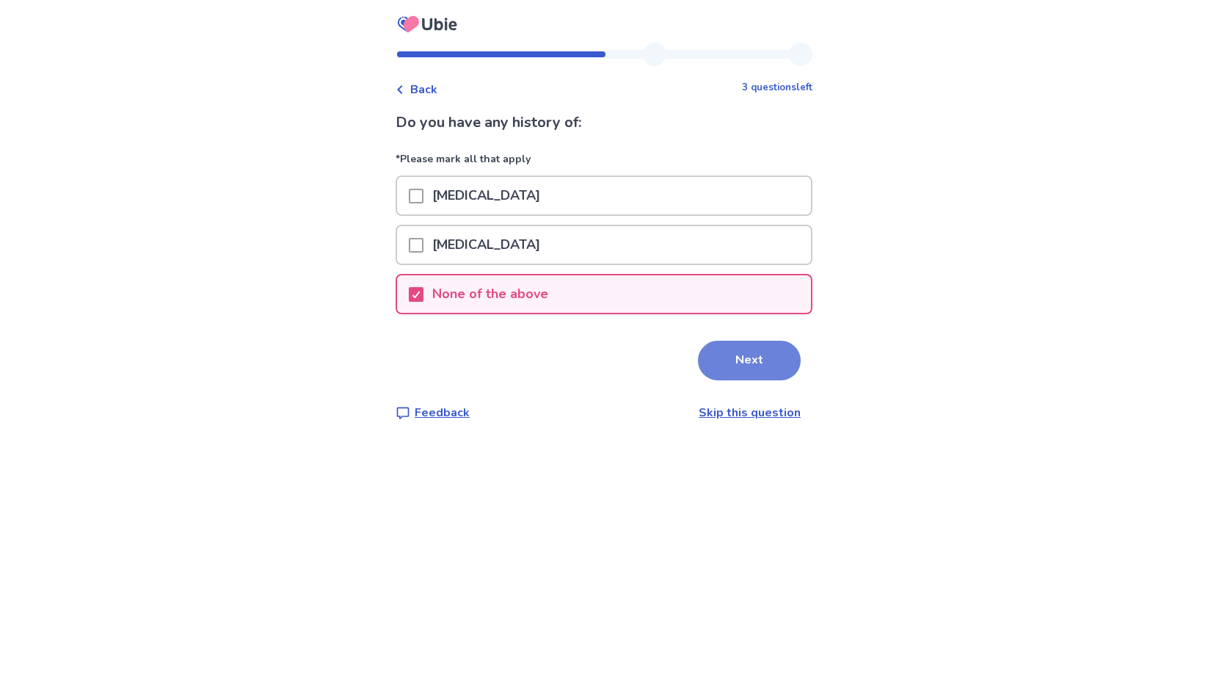
click at [751, 359] on button "Next" at bounding box center [749, 361] width 103 height 40
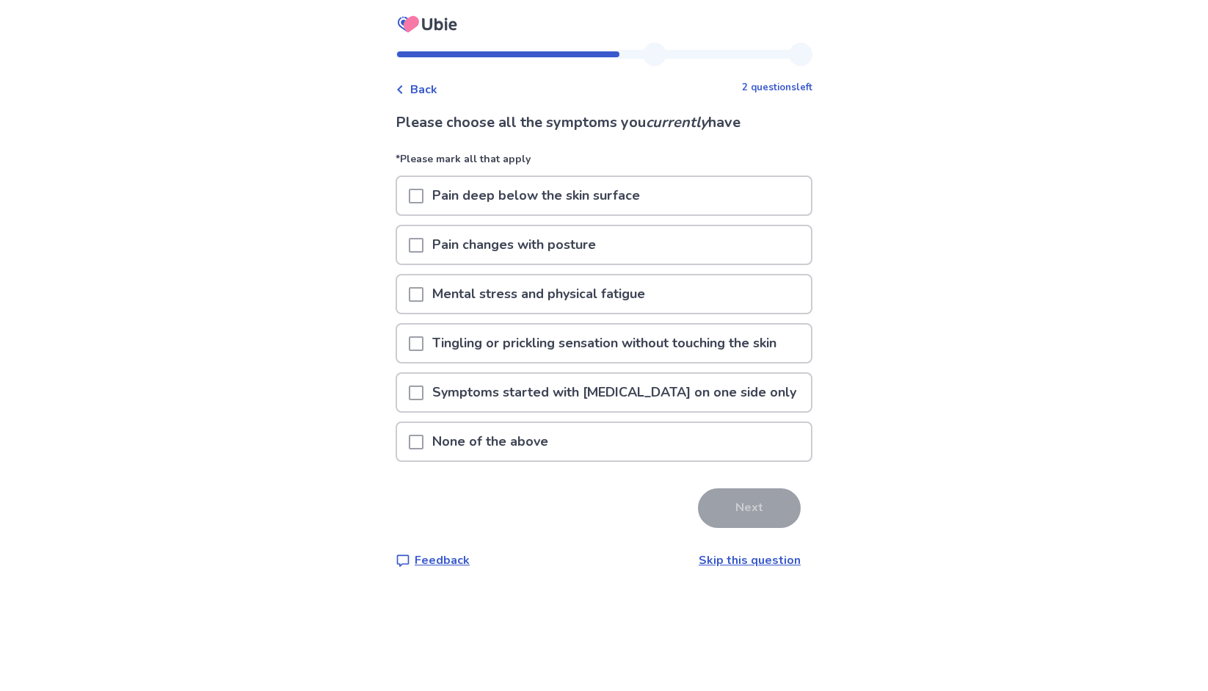
click at [423, 243] on span at bounding box center [416, 245] width 15 height 15
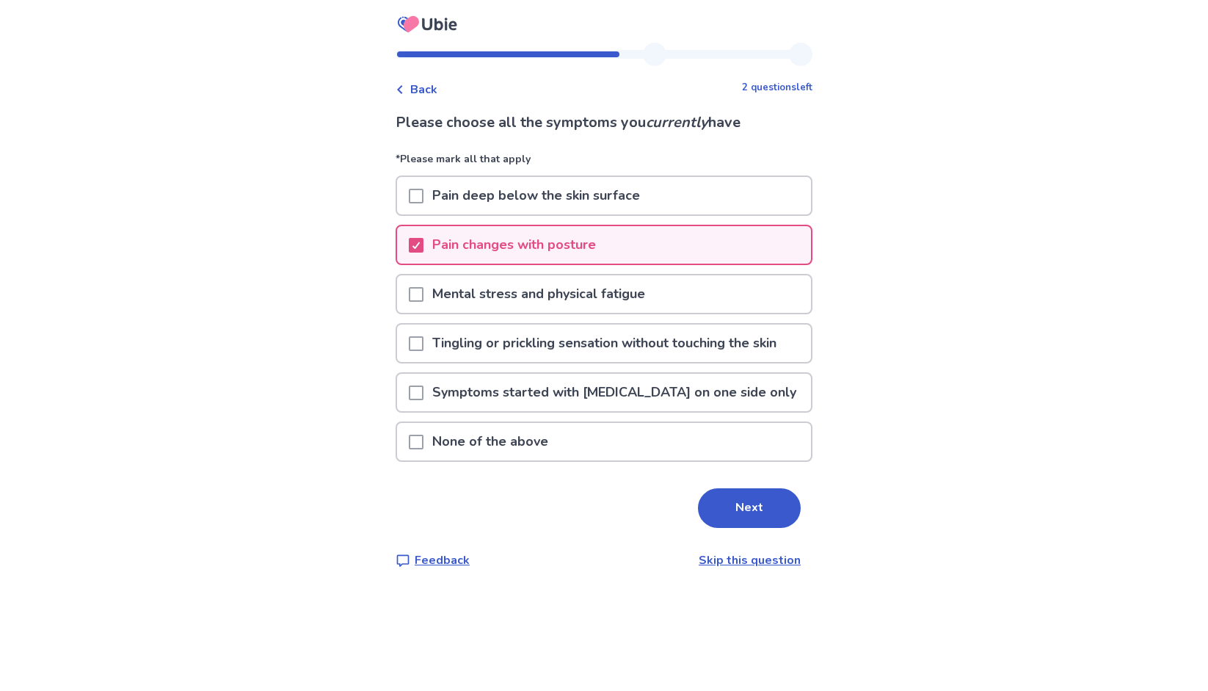
click at [416, 292] on div "Mental stress and physical fatigue" at bounding box center [604, 293] width 414 height 37
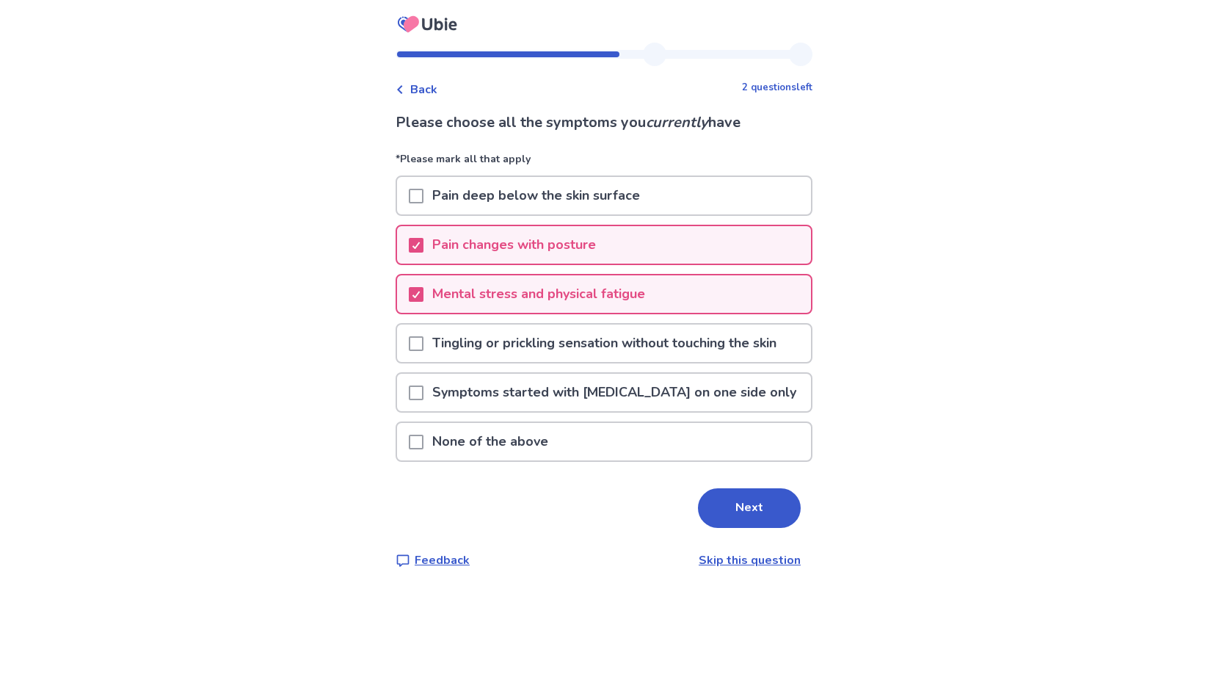
click at [423, 194] on span at bounding box center [416, 196] width 15 height 15
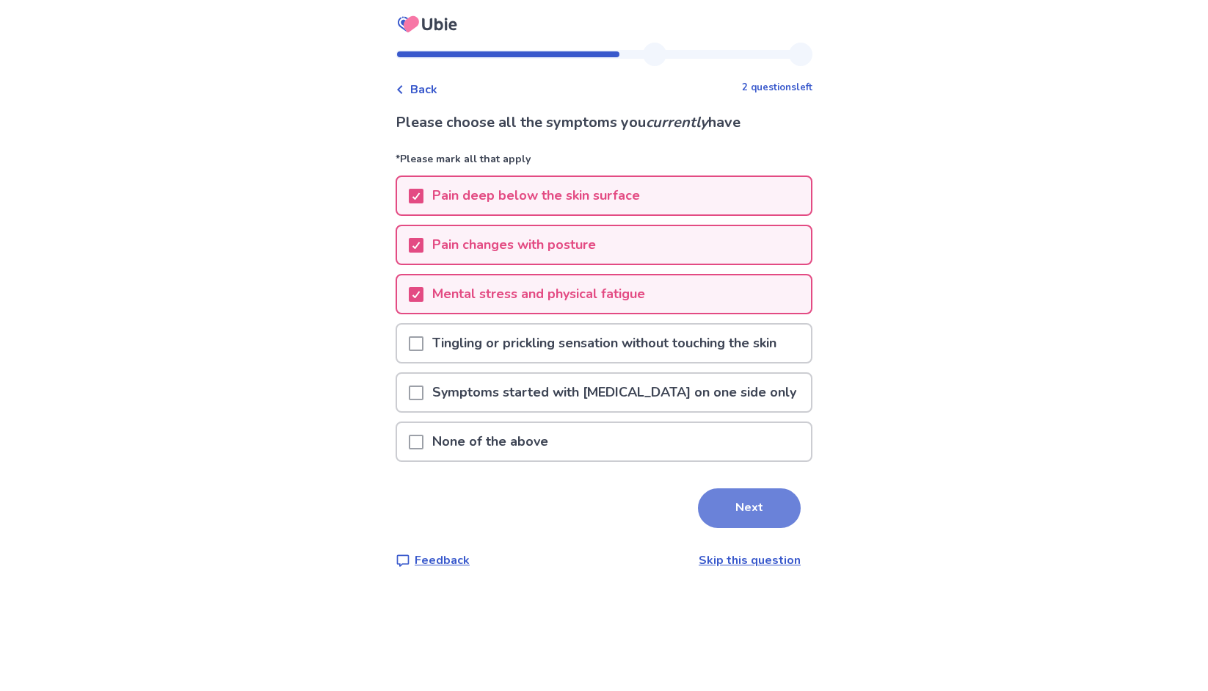
click at [762, 511] on button "Next" at bounding box center [749, 508] width 103 height 40
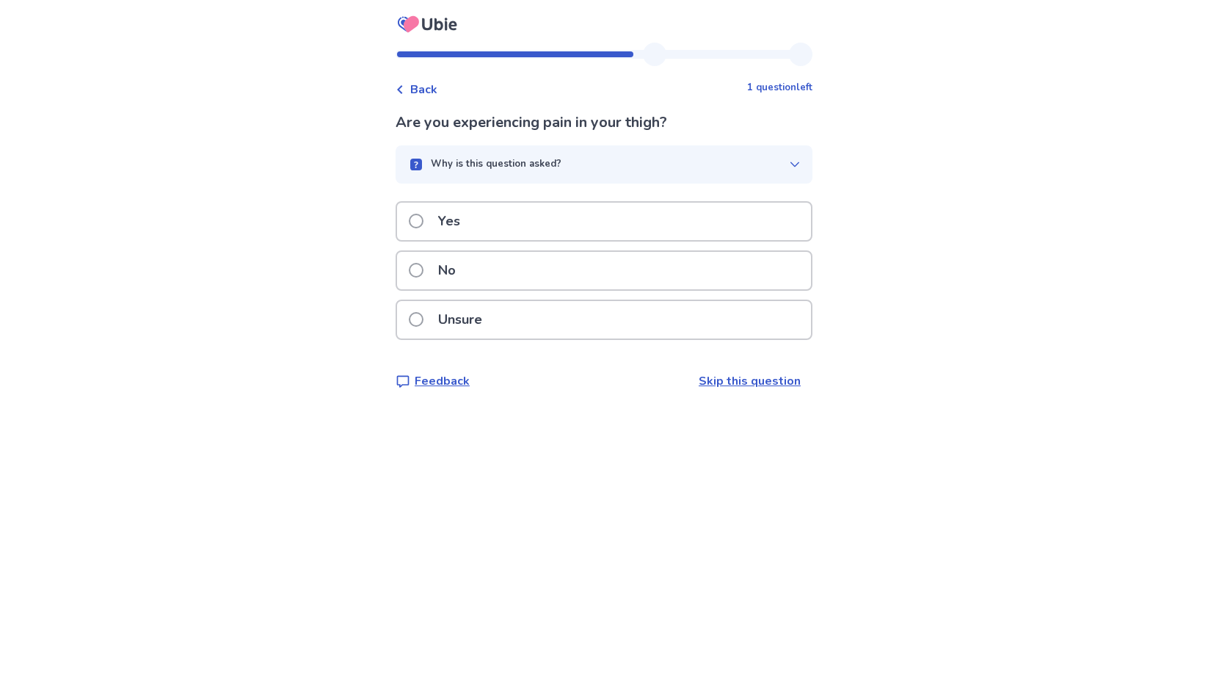
click at [423, 271] on span at bounding box center [416, 270] width 15 height 15
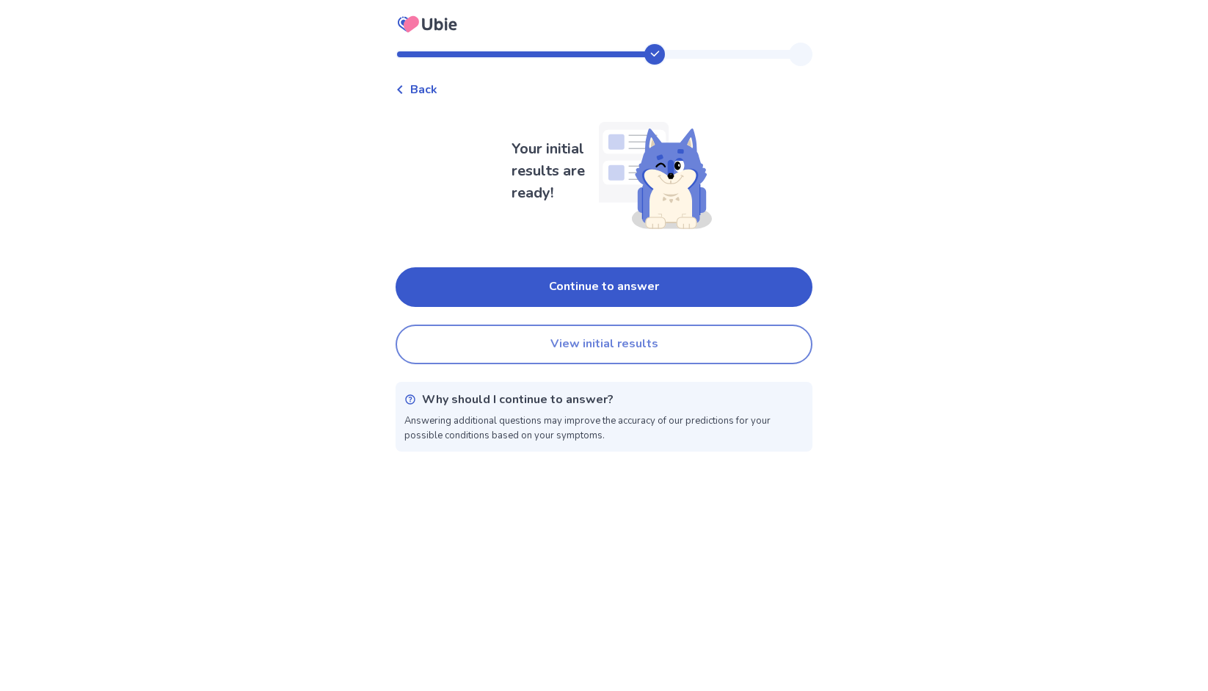
click at [627, 342] on button "View initial results" at bounding box center [604, 344] width 417 height 40
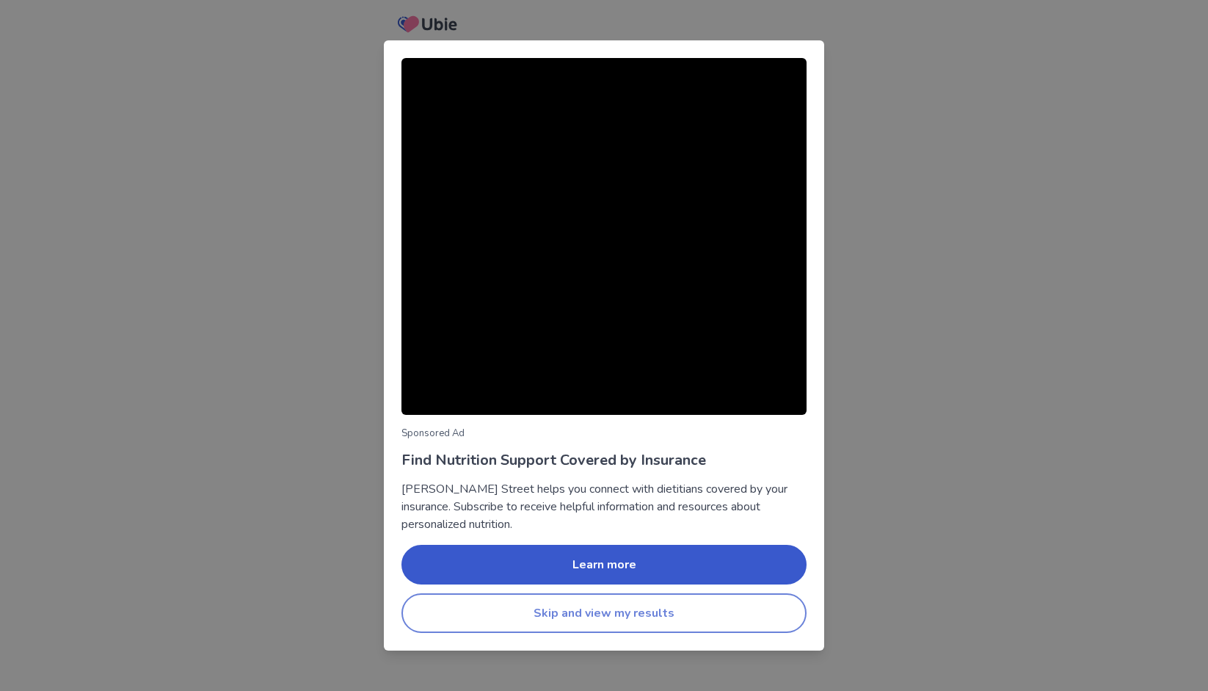
click at [647, 615] on button "Skip and view my results" at bounding box center [603, 613] width 405 height 40
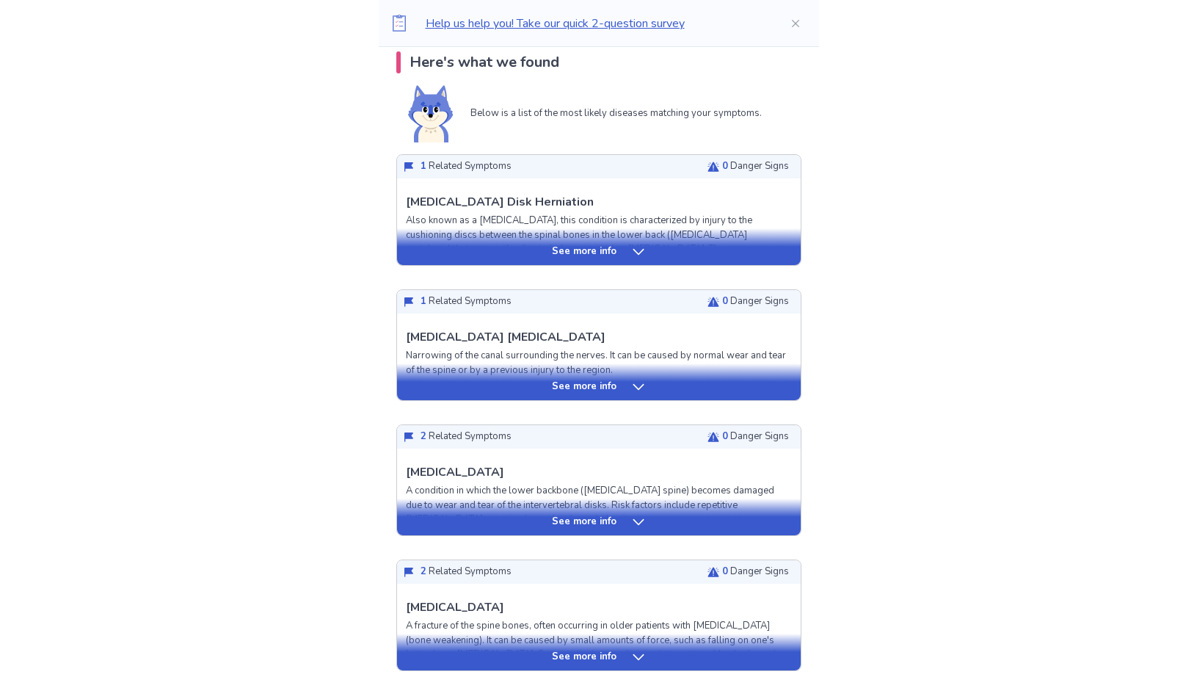
scroll to position [346, 0]
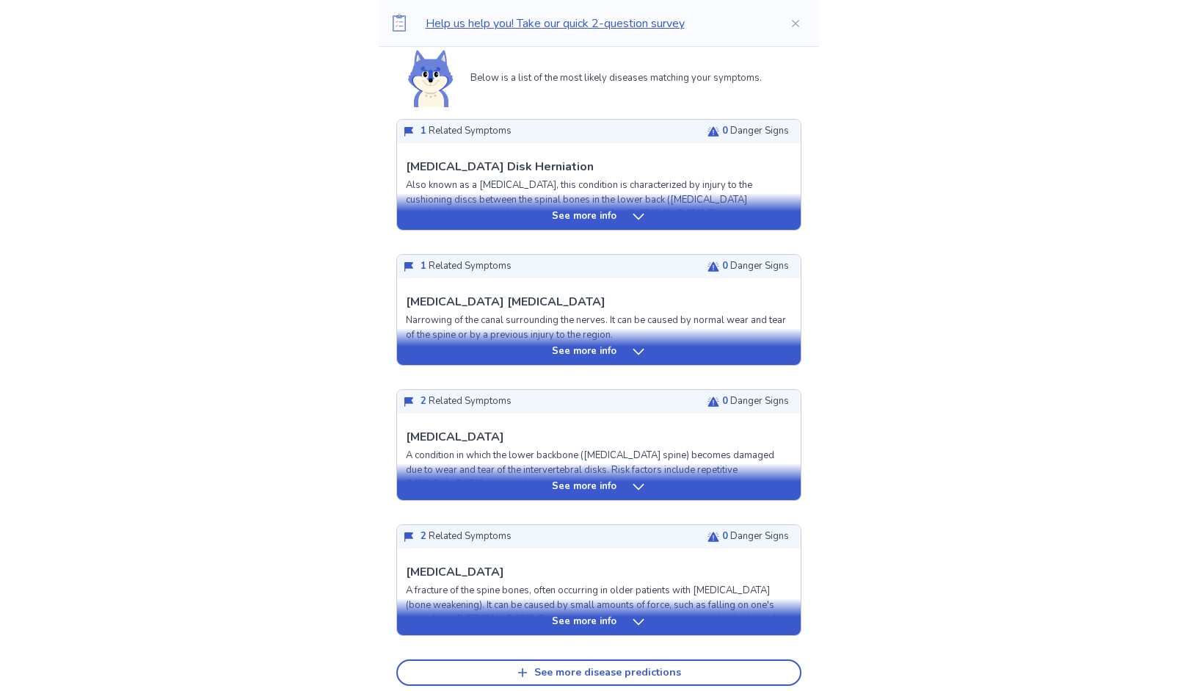
click at [631, 216] on icon at bounding box center [638, 216] width 15 height 15
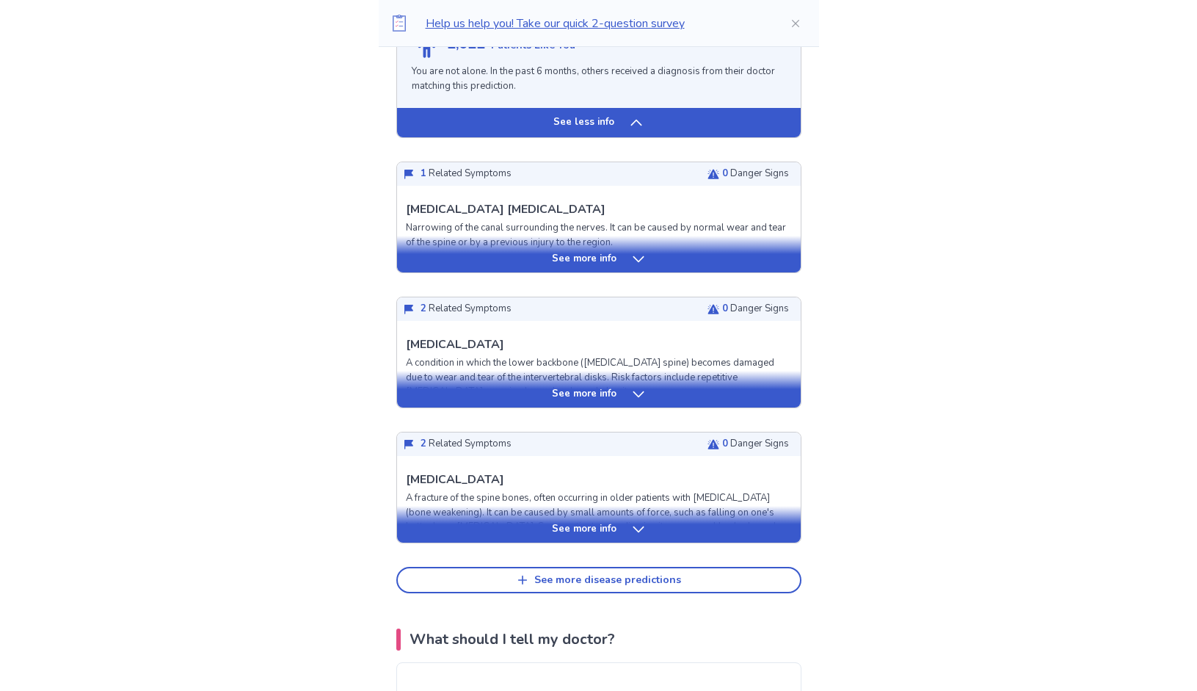
scroll to position [1640, 0]
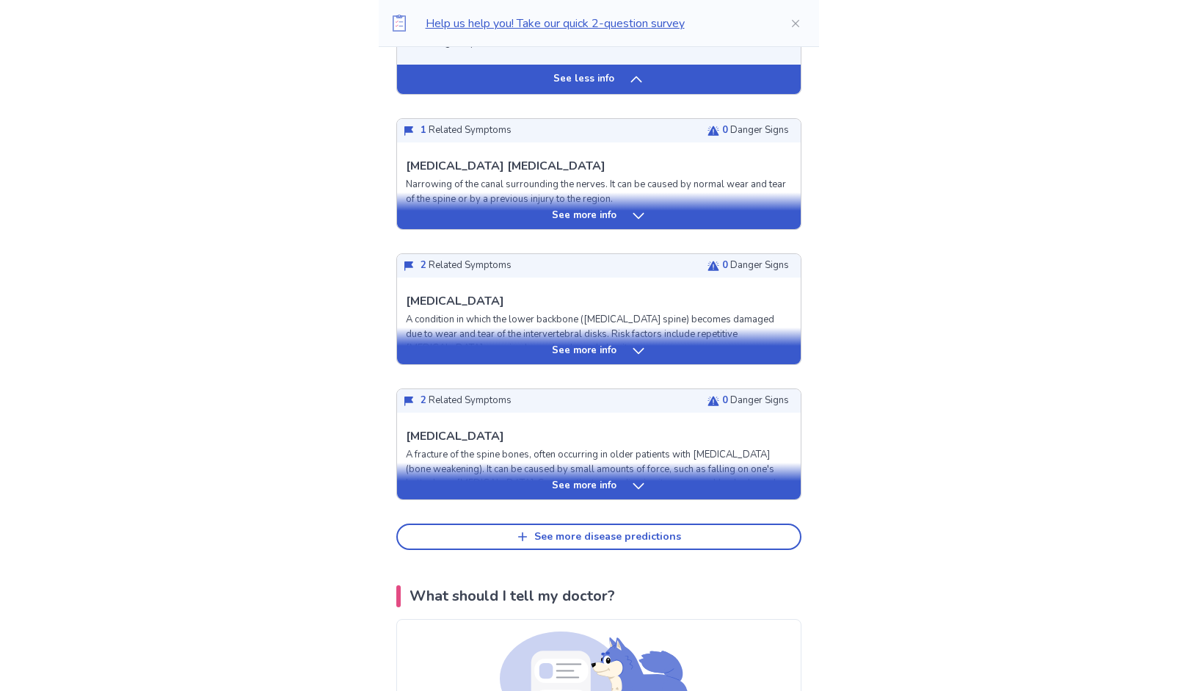
click at [639, 212] on icon at bounding box center [638, 215] width 15 height 15
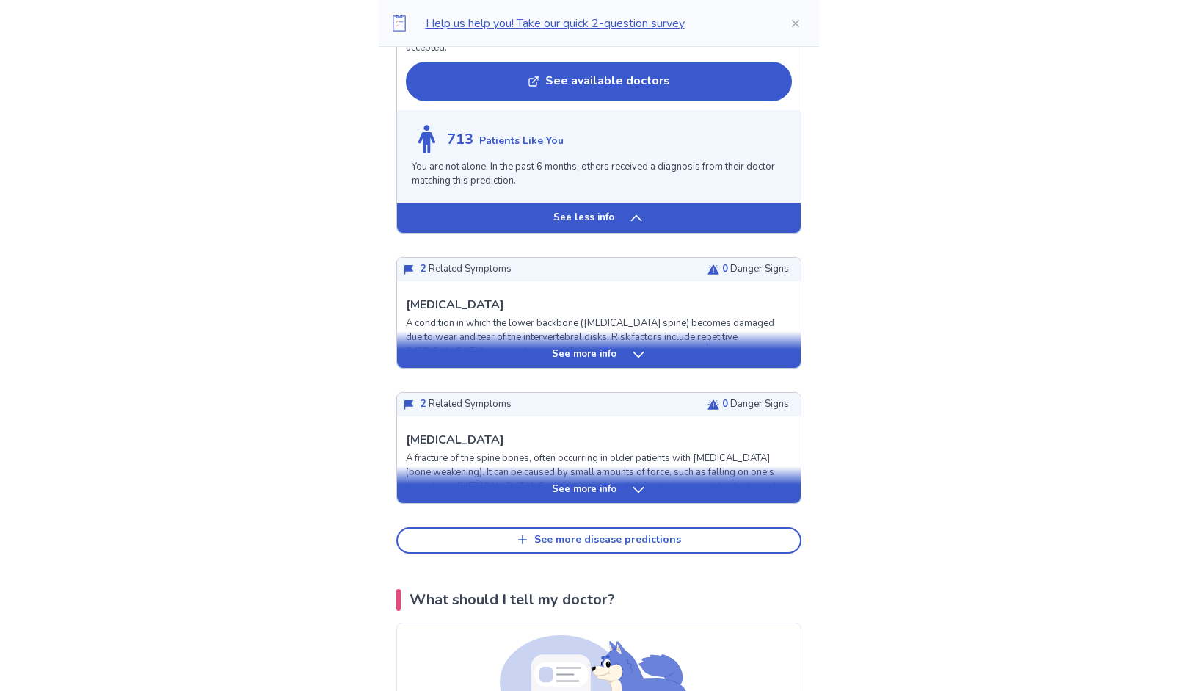
scroll to position [2822, 0]
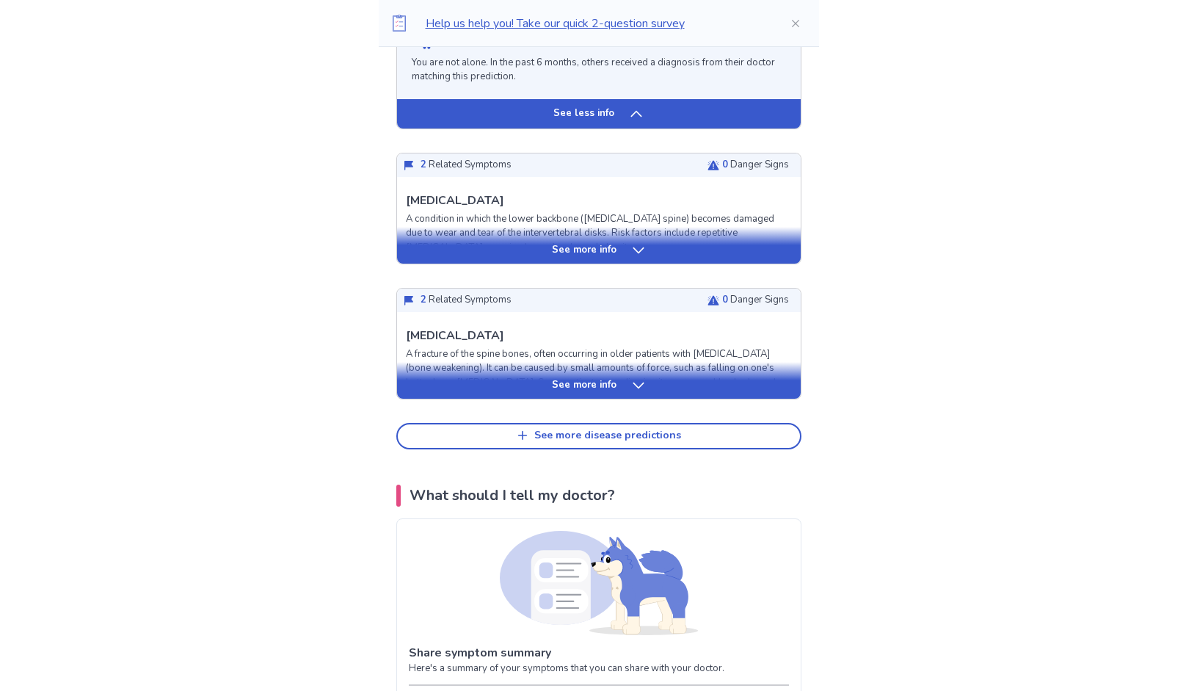
click at [636, 258] on icon at bounding box center [638, 250] width 15 height 15
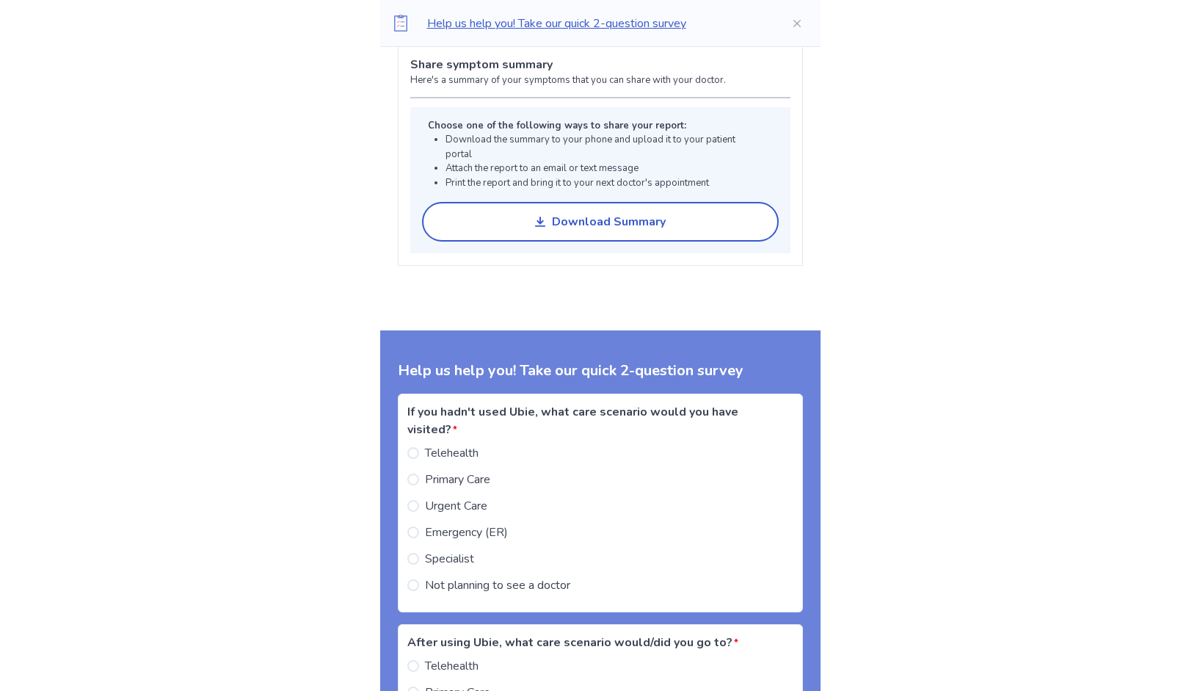
scroll to position [4561, 0]
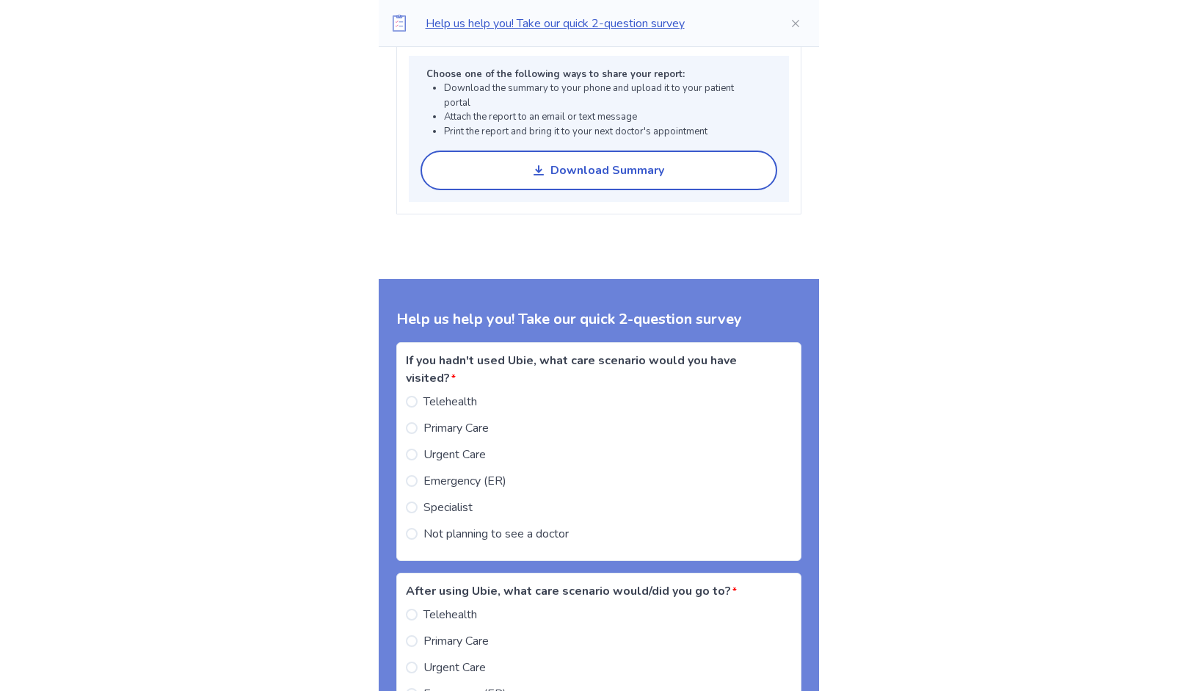
click at [418, 434] on span at bounding box center [412, 428] width 12 height 12
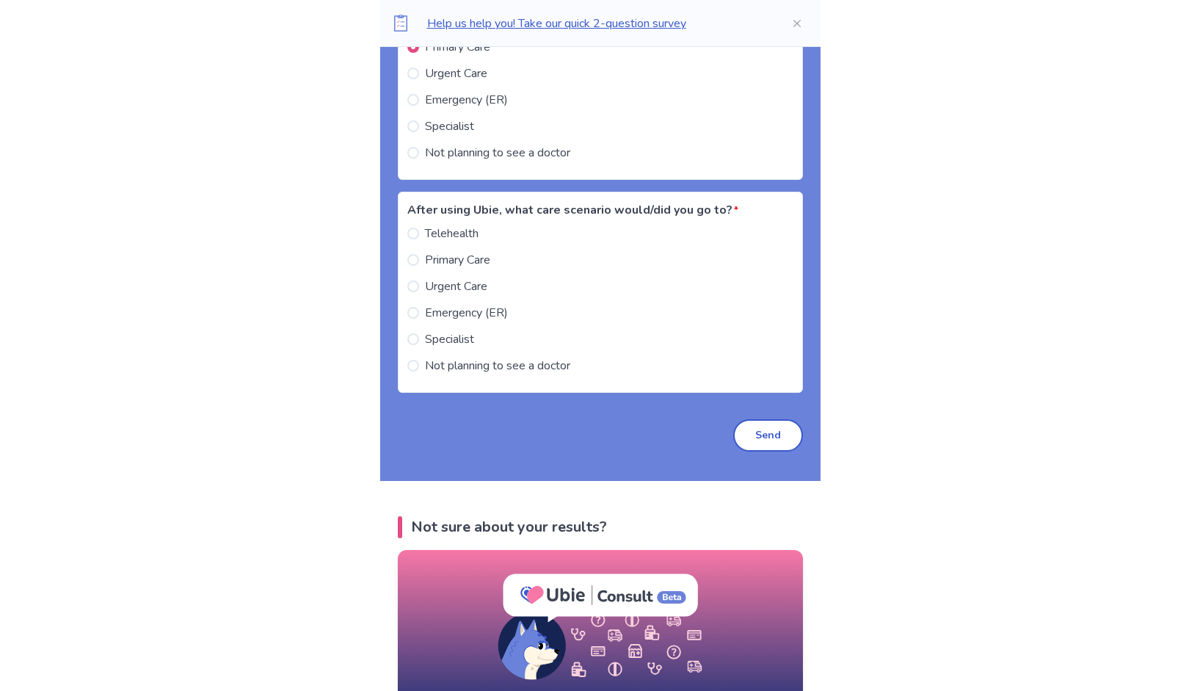
scroll to position [4976, 0]
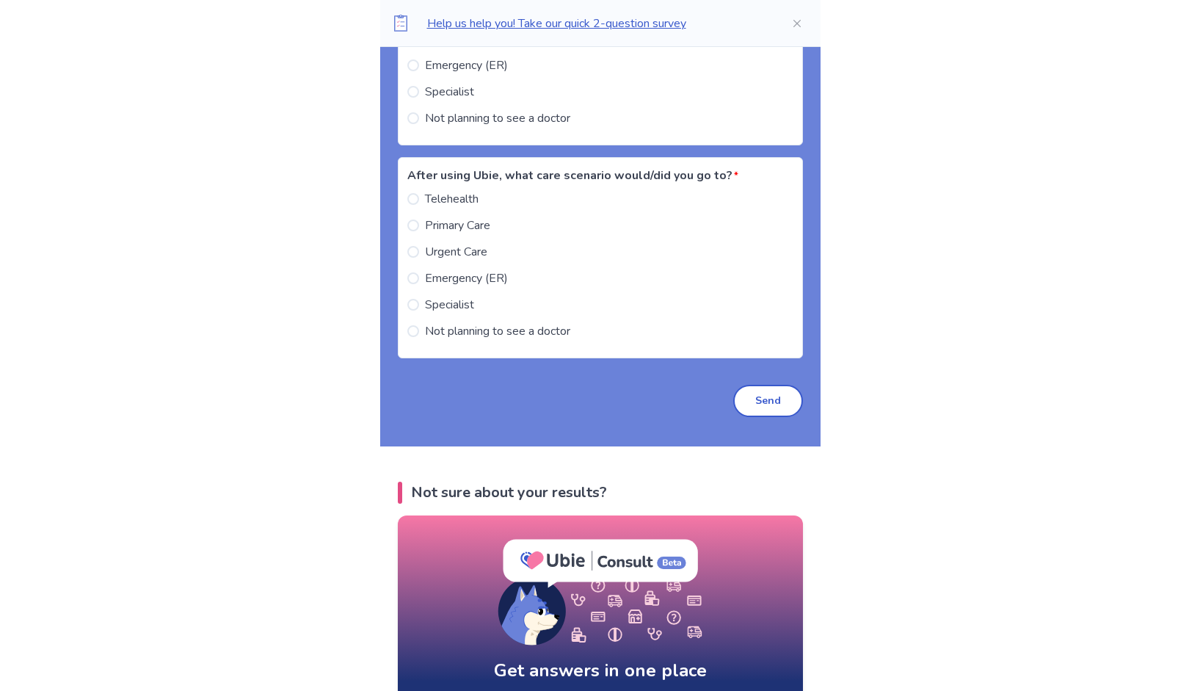
click at [419, 231] on span at bounding box center [413, 225] width 12 height 12
